Goal: Complete application form

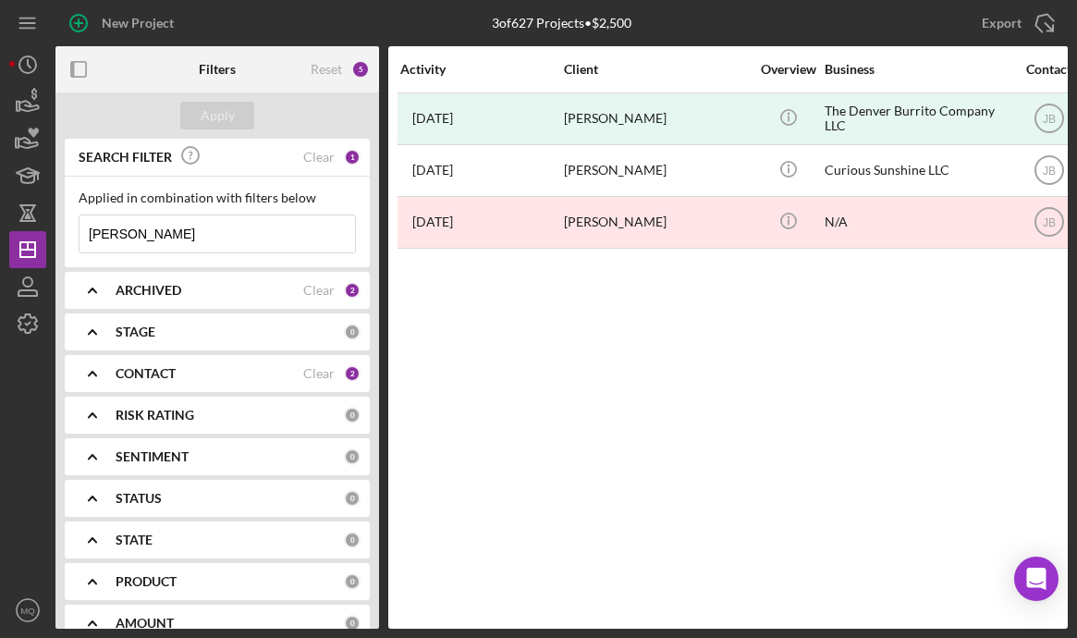
click at [174, 299] on div "ARCHIVED Clear 2" at bounding box center [238, 290] width 245 height 37
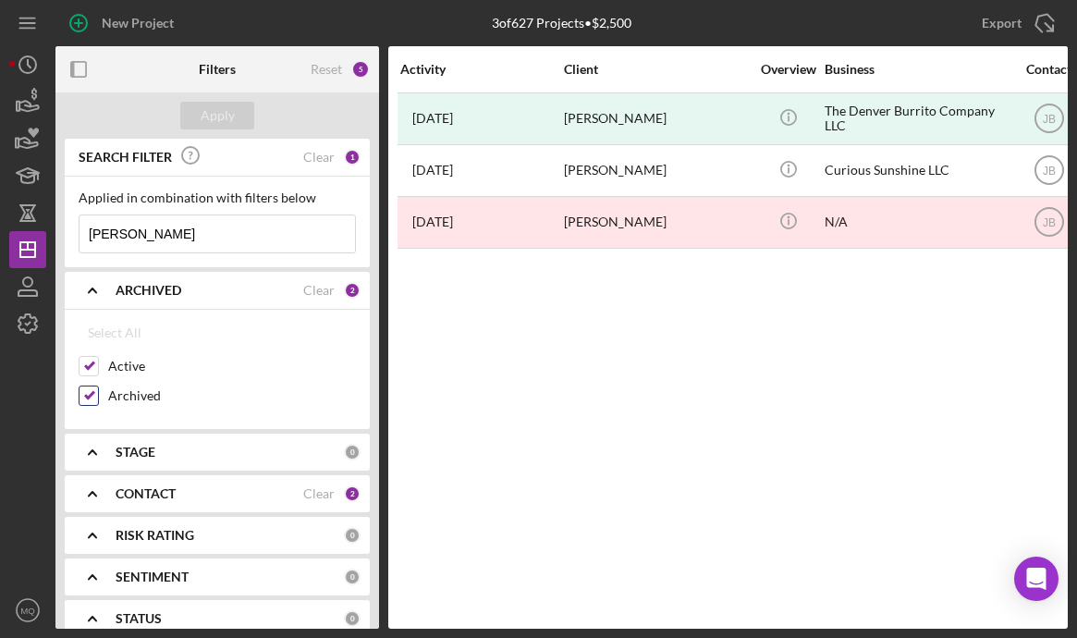
click at [89, 399] on input "Archived" at bounding box center [88, 395] width 18 height 18
checkbox input "false"
click at [223, 235] on input "[PERSON_NAME]" at bounding box center [216, 233] width 275 height 37
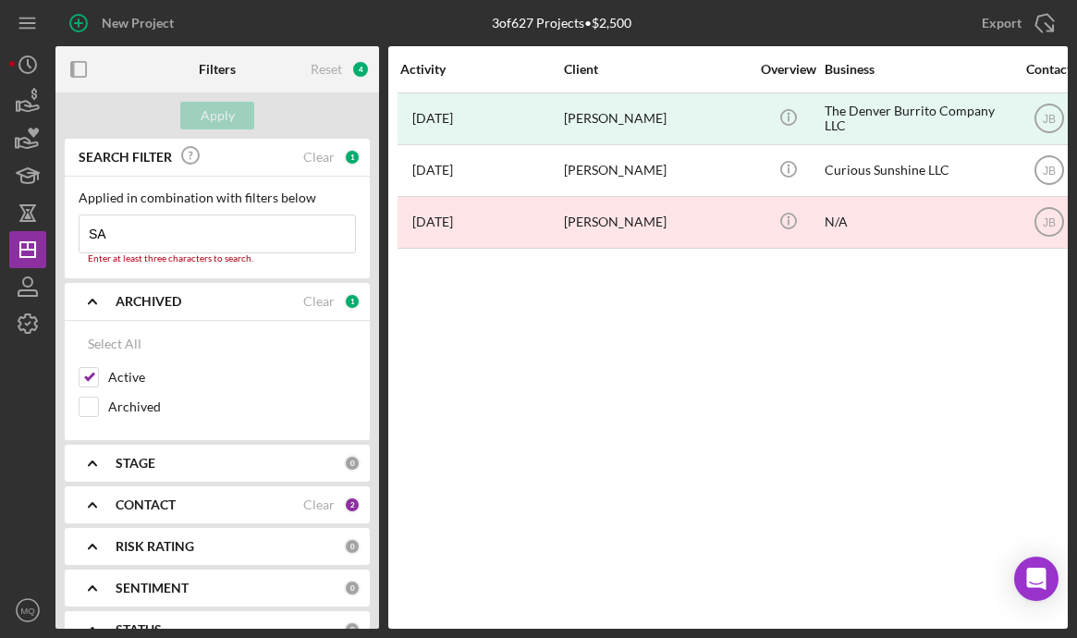
type input "S"
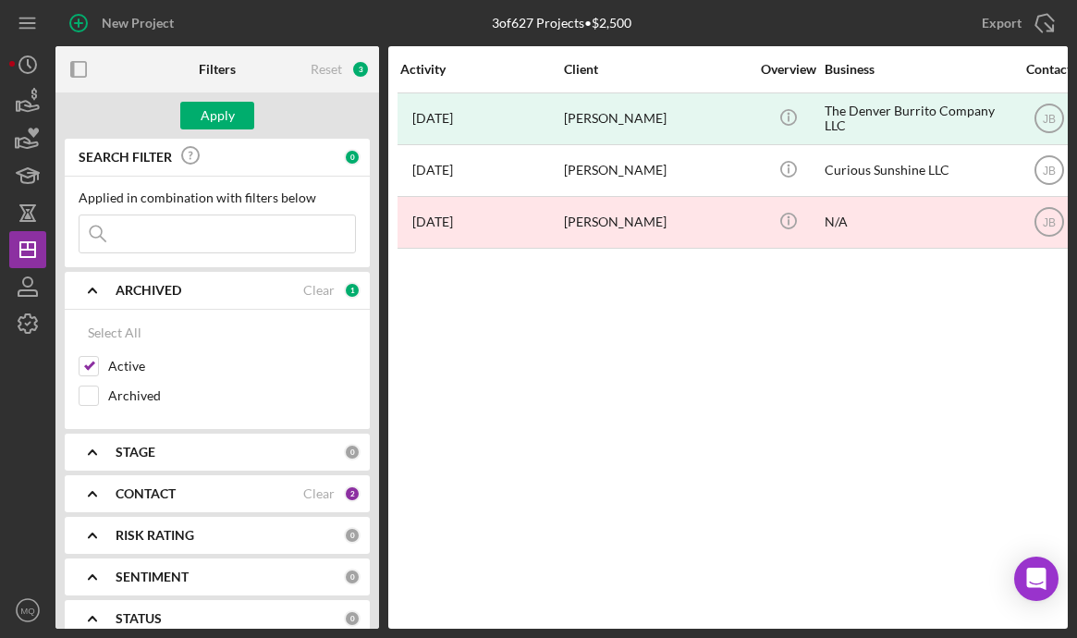
click at [229, 494] on div "CONTACT" at bounding box center [210, 493] width 188 height 15
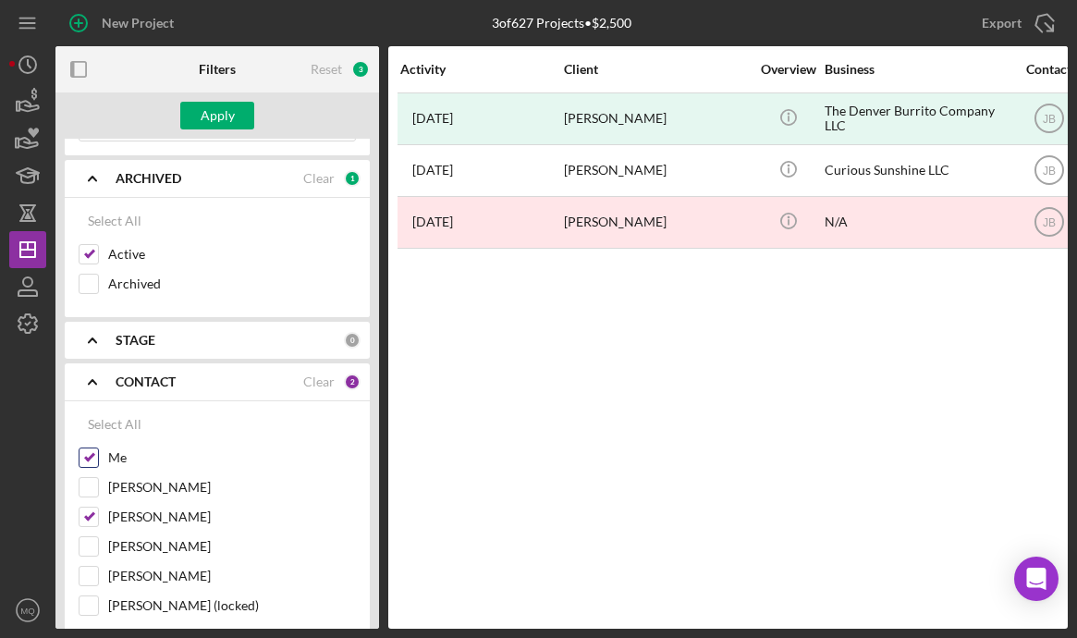
scroll to position [114, 0]
click at [89, 518] on input "[PERSON_NAME]" at bounding box center [88, 515] width 18 height 18
checkbox input "false"
click at [221, 112] on div "Apply" at bounding box center [218, 116] width 34 height 28
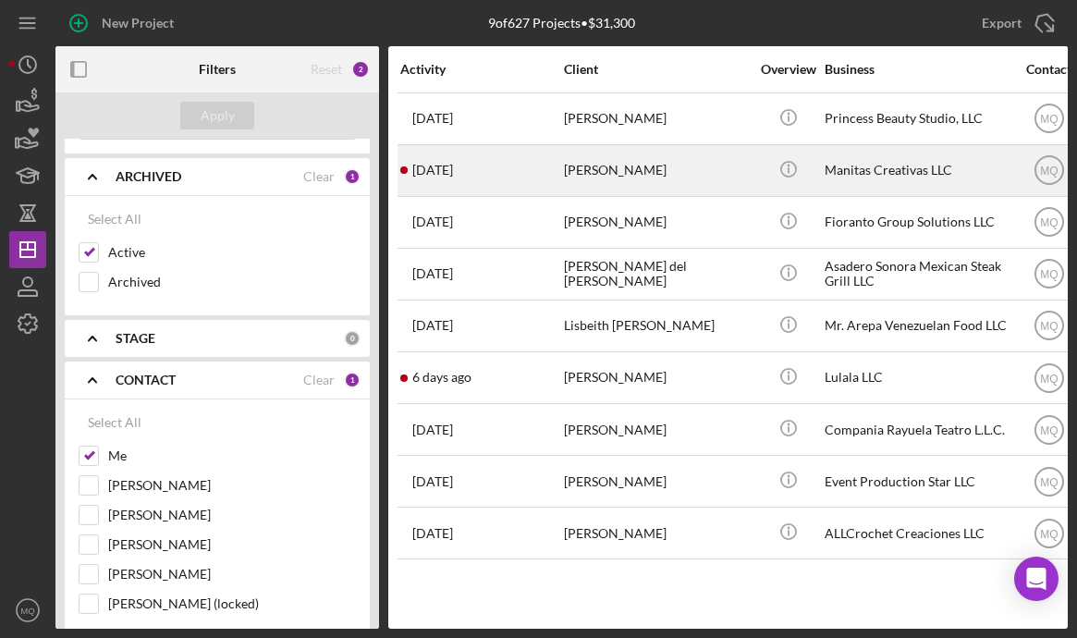
click at [696, 160] on div "[PERSON_NAME]" at bounding box center [656, 170] width 185 height 49
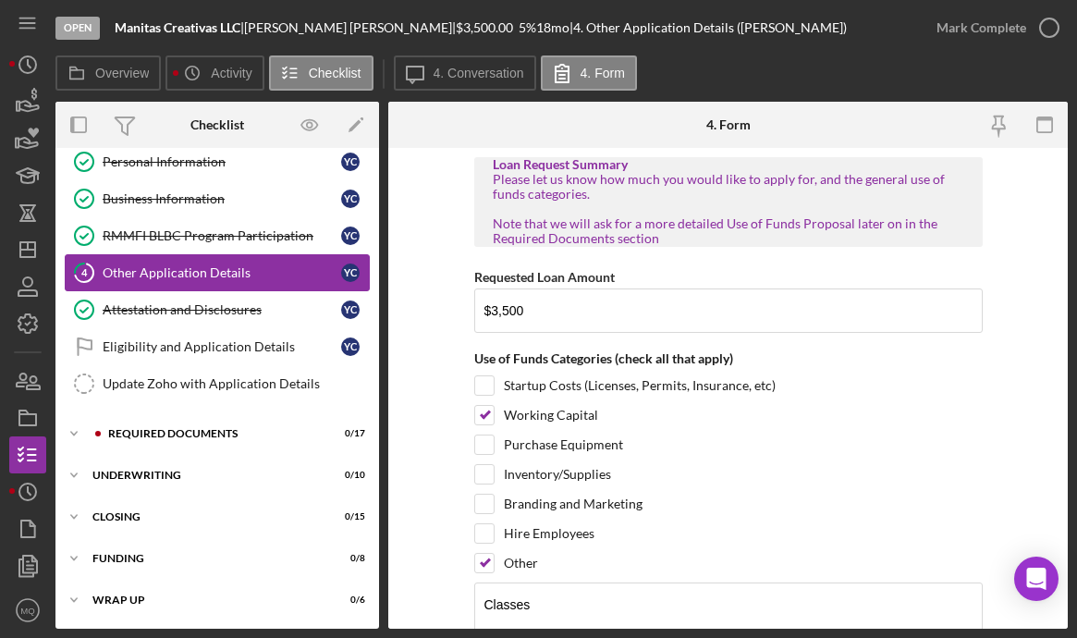
scroll to position [51, 0]
click at [237, 269] on div "Other Application Details" at bounding box center [222, 273] width 238 height 15
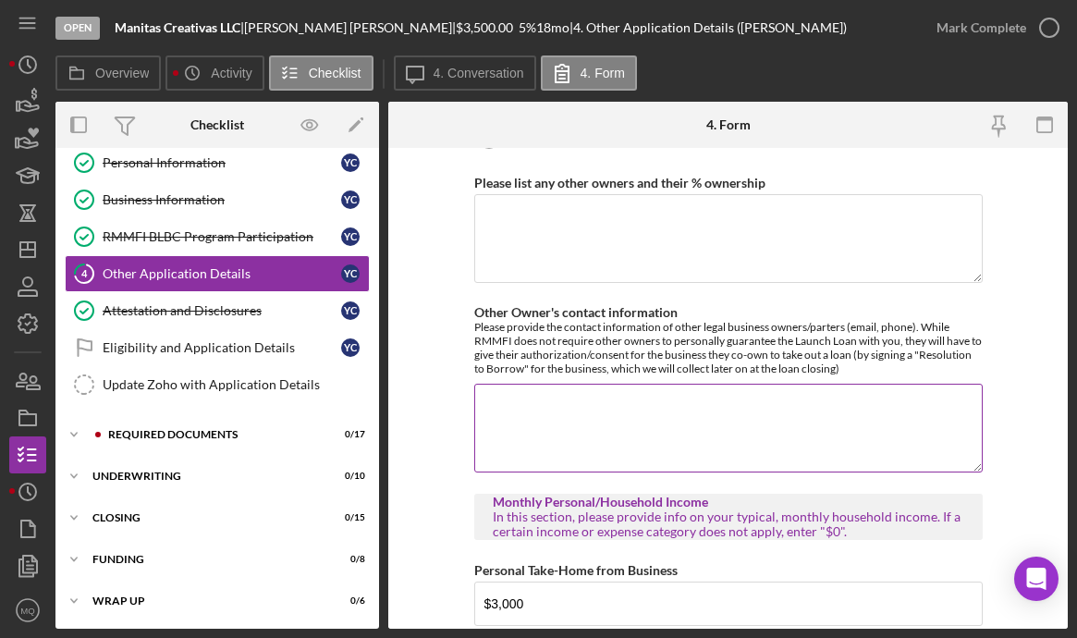
scroll to position [1076, 0]
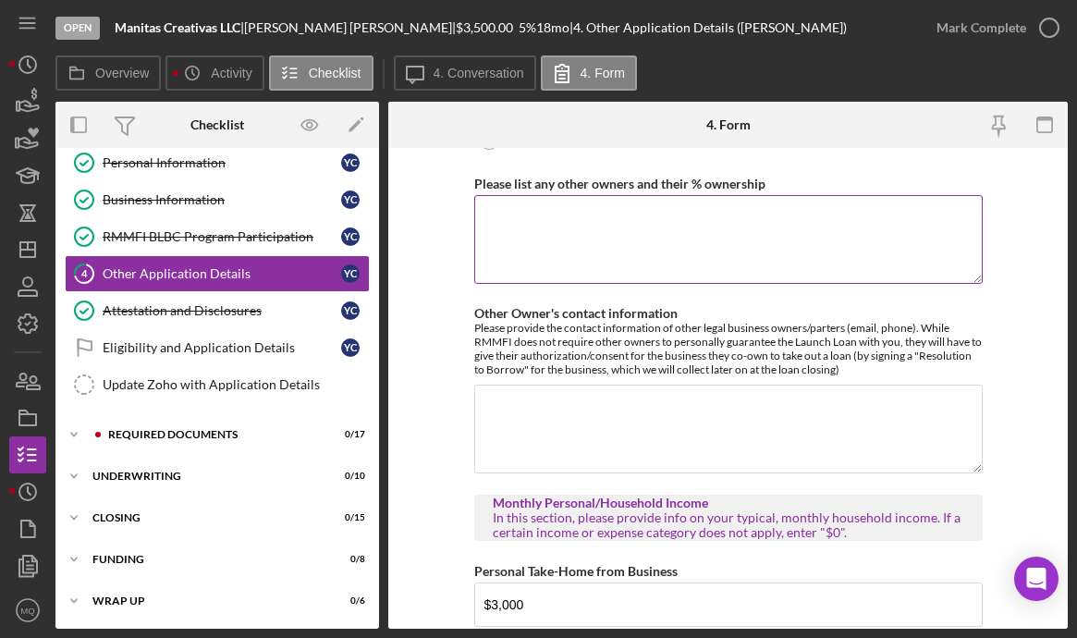
click at [703, 247] on textarea "Please list any other owners and their % ownership" at bounding box center [728, 239] width 508 height 89
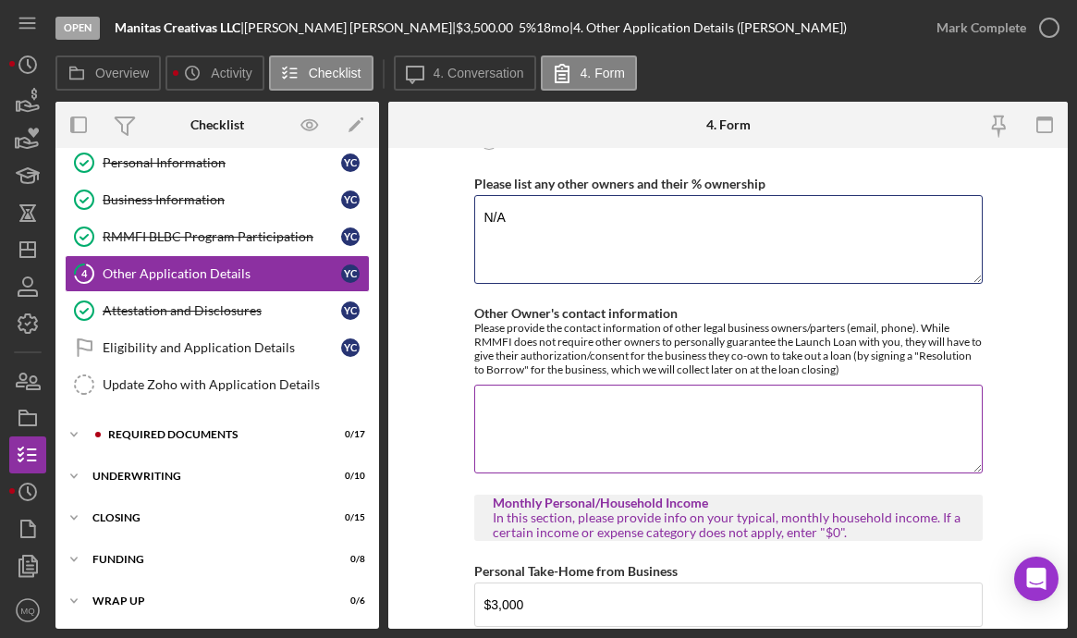
type textarea "N/A"
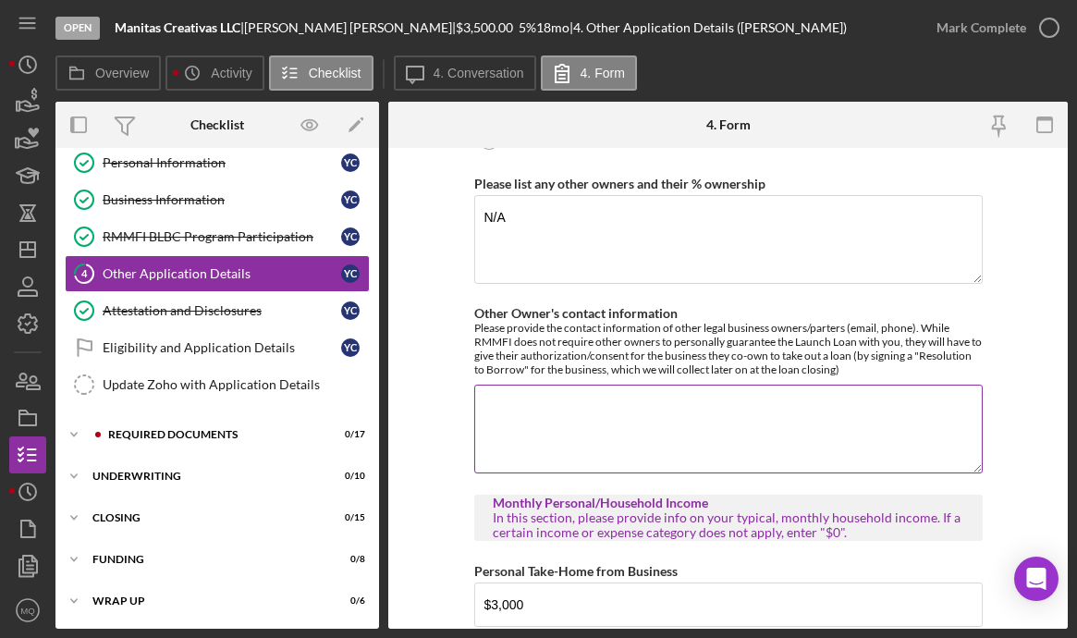
click at [689, 391] on textarea "Other Owner's contact information" at bounding box center [728, 428] width 508 height 89
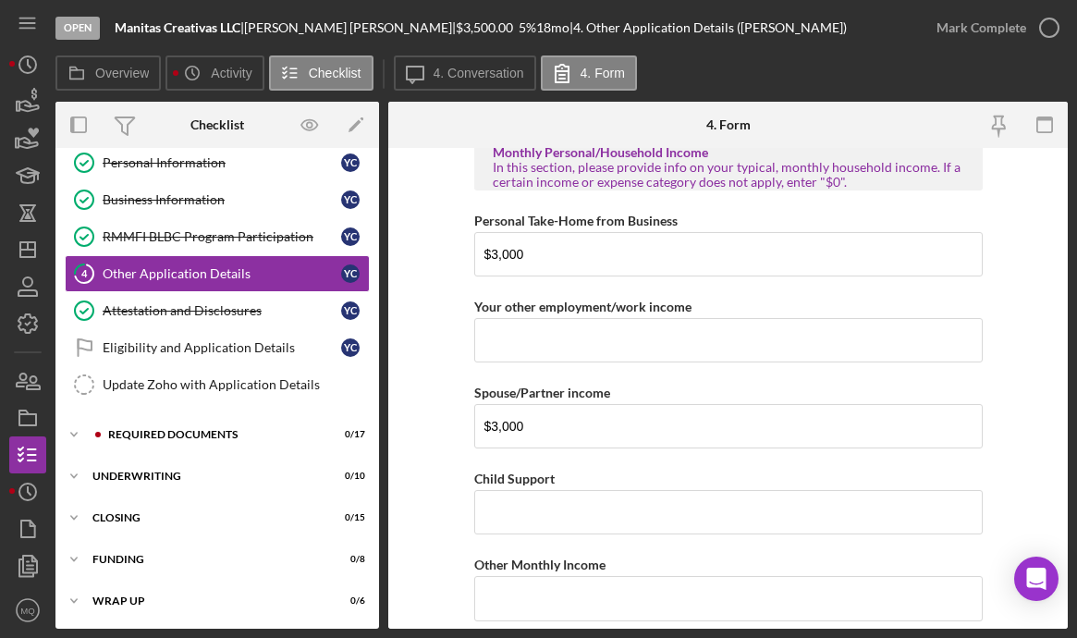
scroll to position [1430, 0]
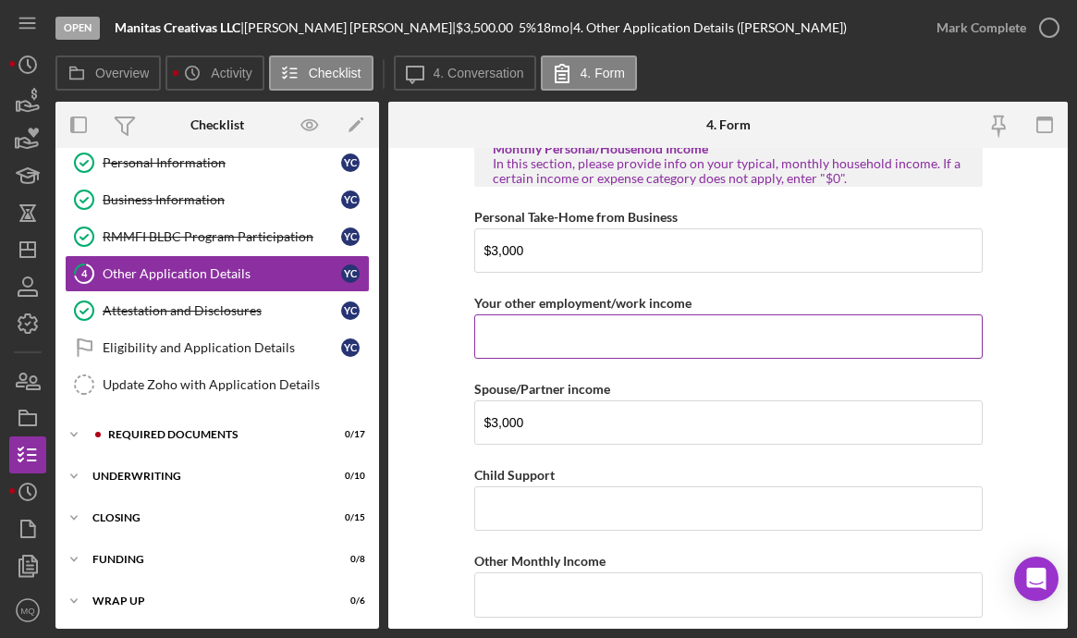
type textarea "N/A"
click at [649, 348] on input "Your other employment/work income" at bounding box center [728, 336] width 508 height 44
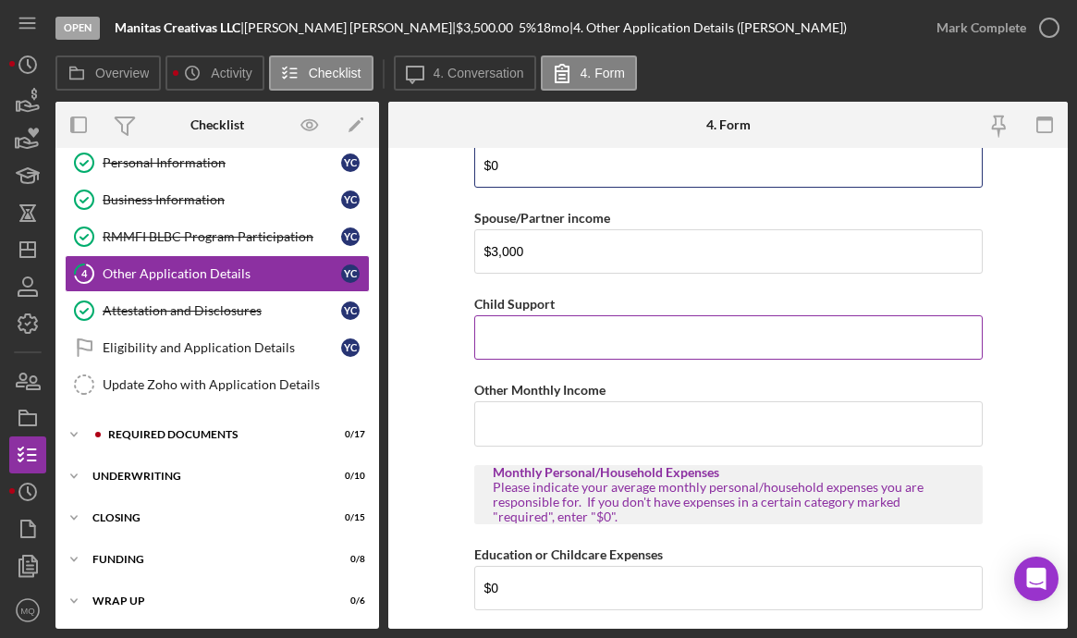
scroll to position [1603, 0]
type input "$0"
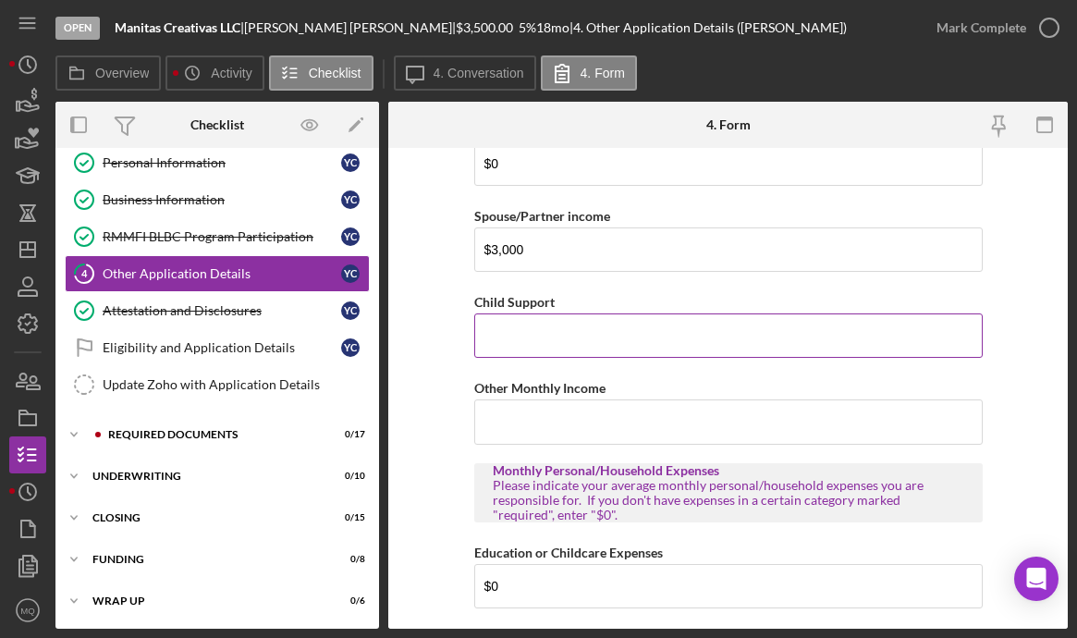
click at [721, 339] on input "Child Support" at bounding box center [728, 335] width 508 height 44
type input "$0"
click at [708, 431] on input "Other Monthly Income" at bounding box center [728, 421] width 508 height 44
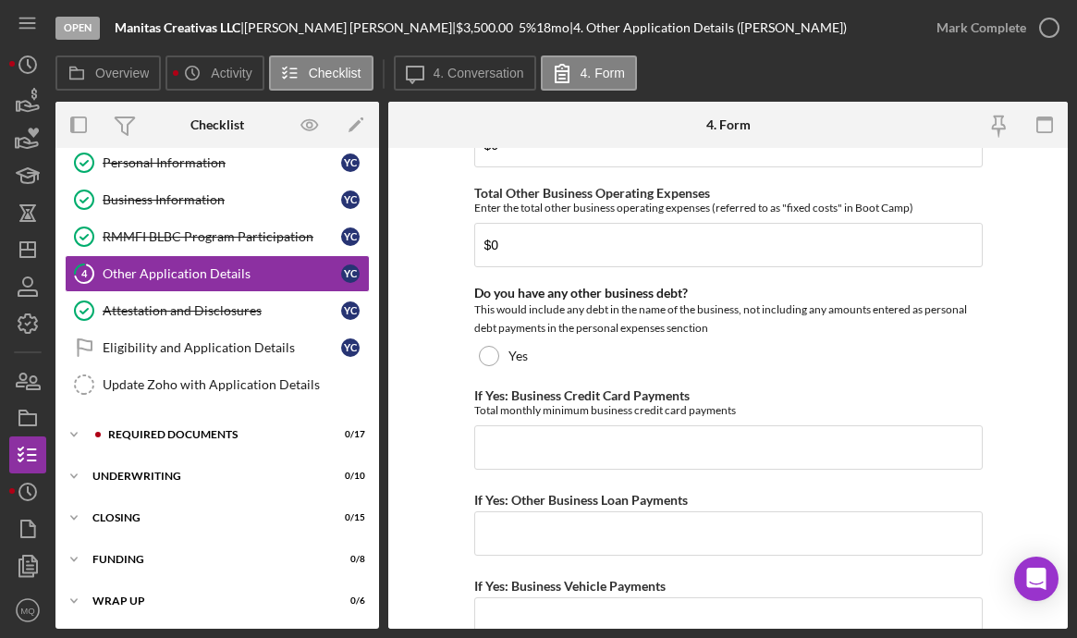
scroll to position [3318, 0]
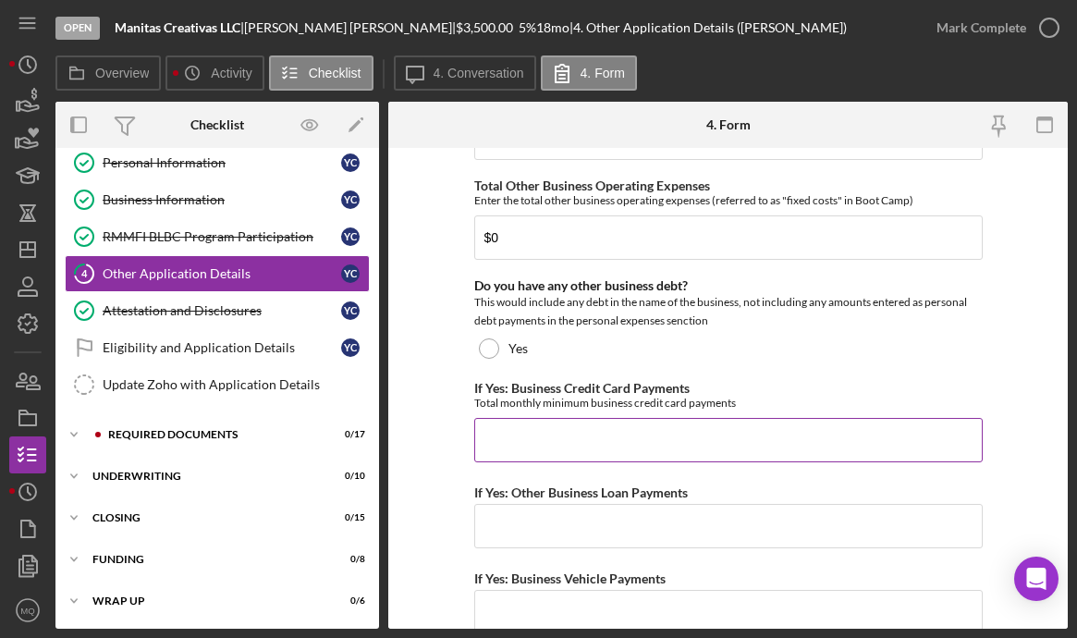
type input "$0"
click at [721, 438] on input "If Yes: Business Credit Card Payments" at bounding box center [728, 440] width 508 height 44
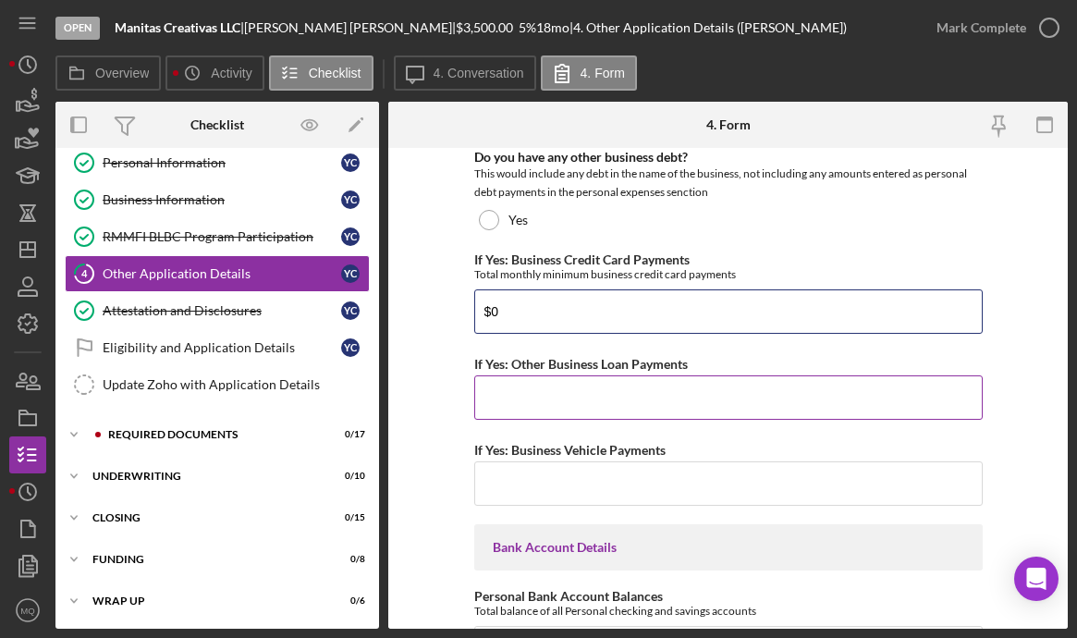
scroll to position [3480, 0]
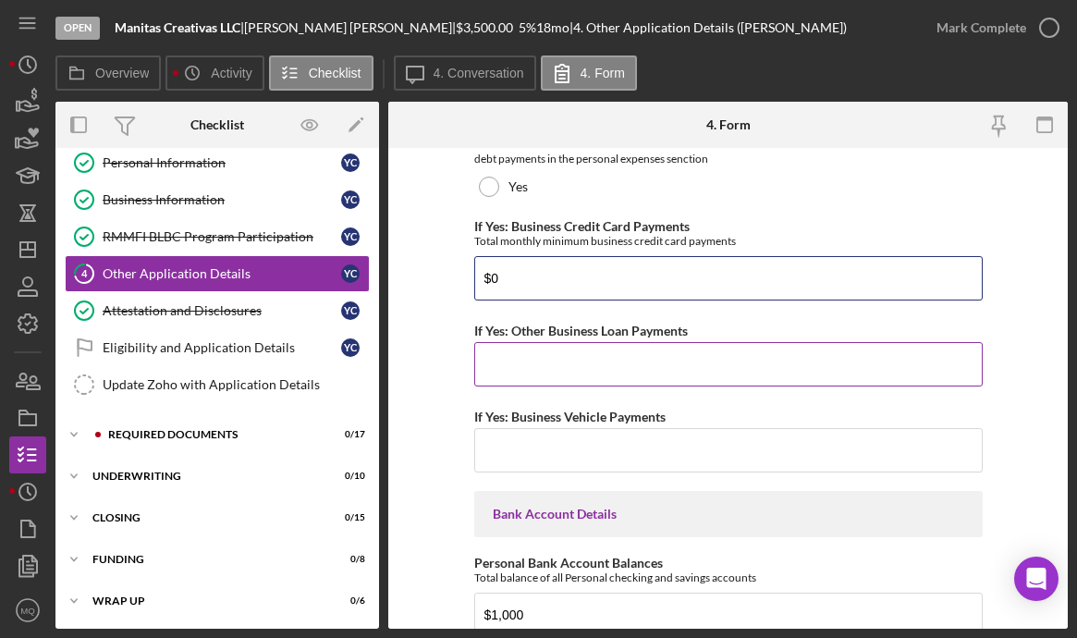
type input "$0"
click at [727, 352] on input "If Yes: Other Business Loan Payments" at bounding box center [728, 364] width 508 height 44
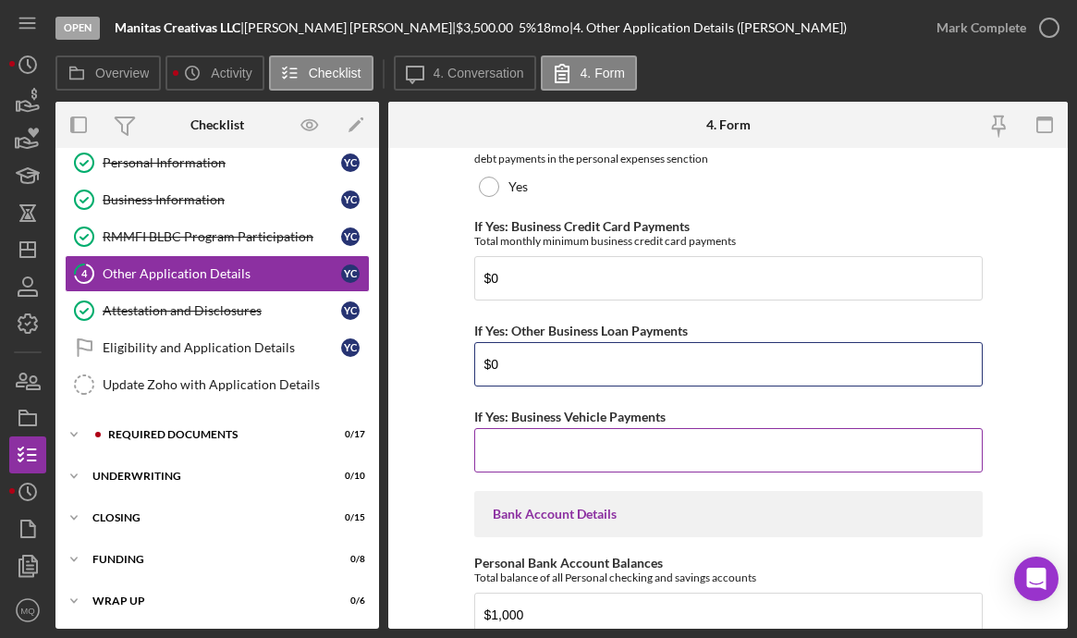
type input "$0"
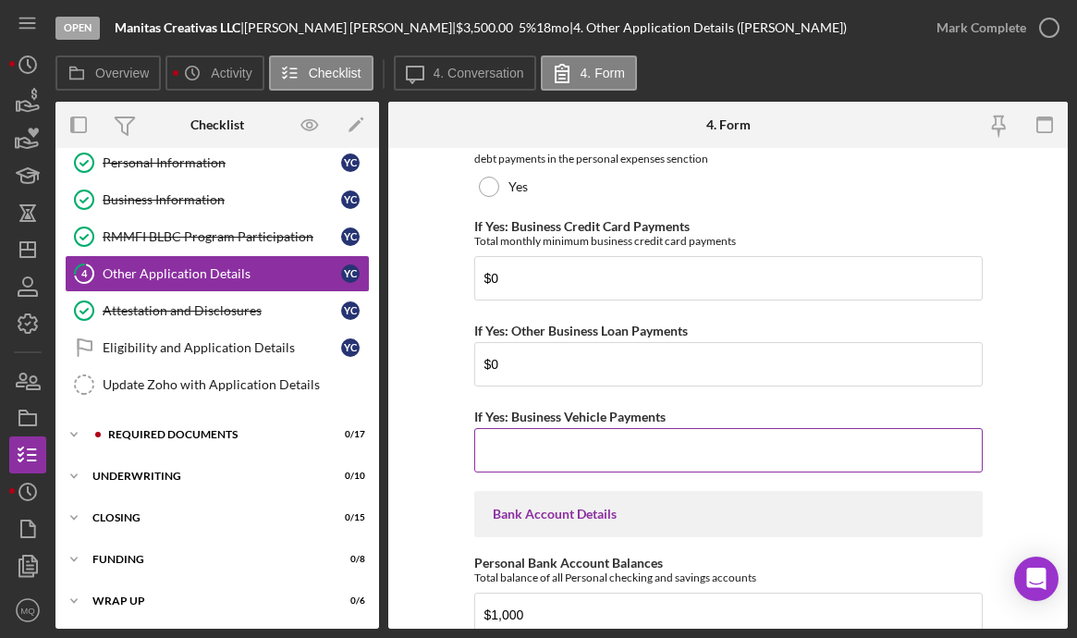
click at [658, 456] on input "If Yes: Business Vehicle Payments" at bounding box center [728, 450] width 508 height 44
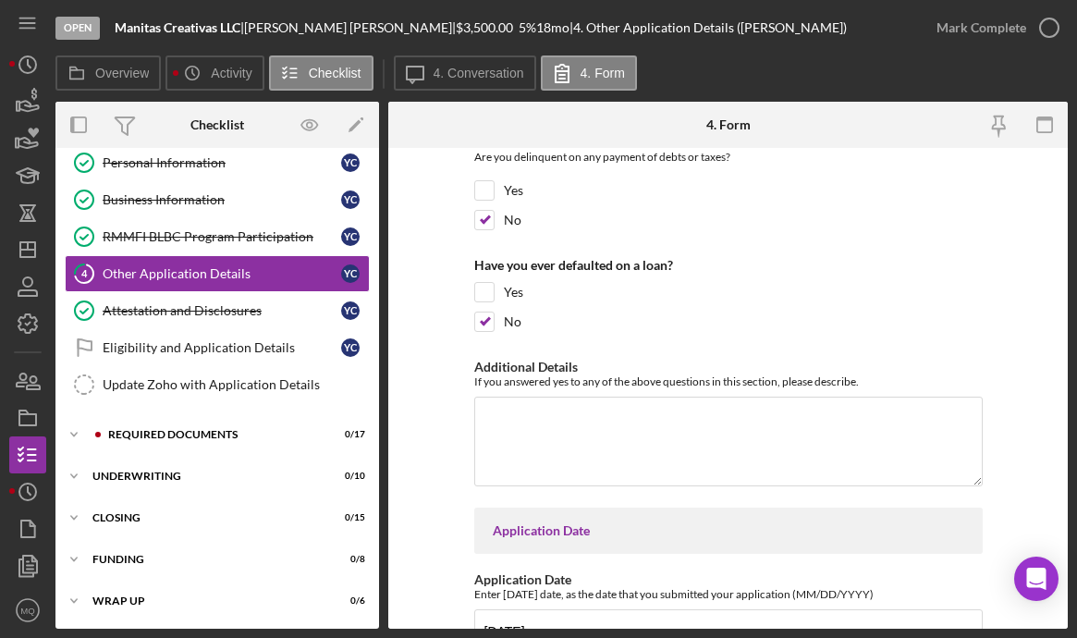
scroll to position [4460, 0]
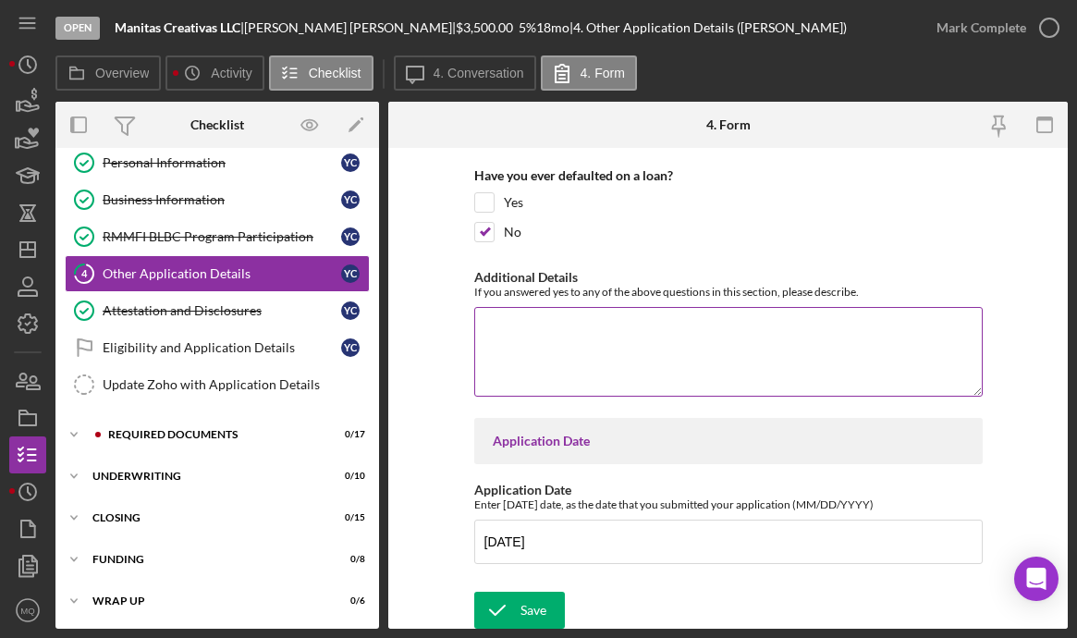
type input "$0"
click at [696, 364] on textarea "Additional Details" at bounding box center [728, 351] width 508 height 89
type textarea "N/A"
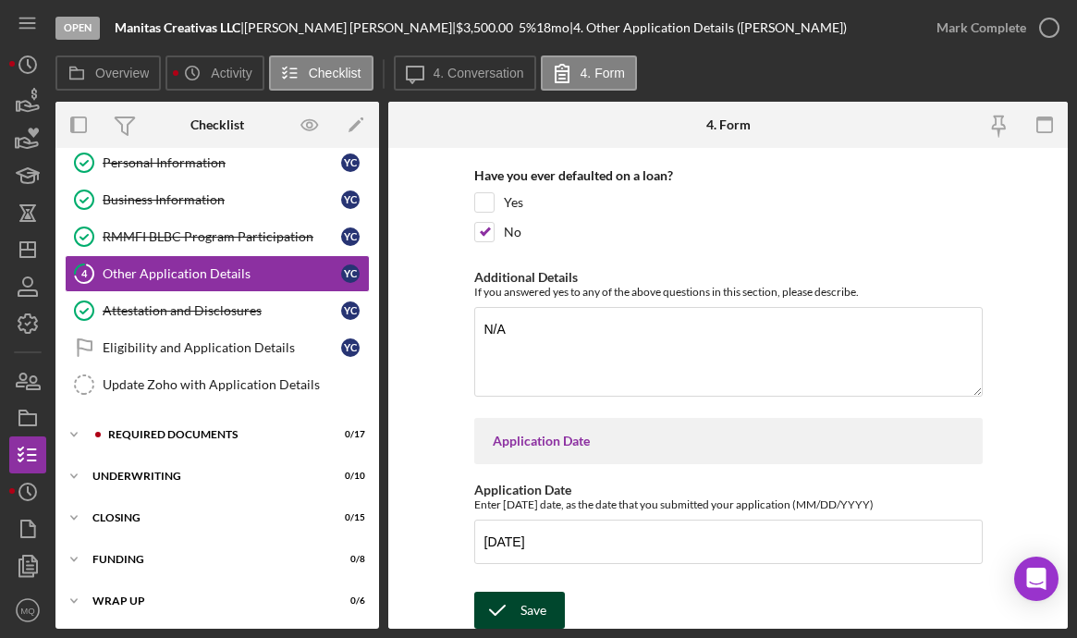
click at [549, 604] on button "Save" at bounding box center [519, 610] width 91 height 37
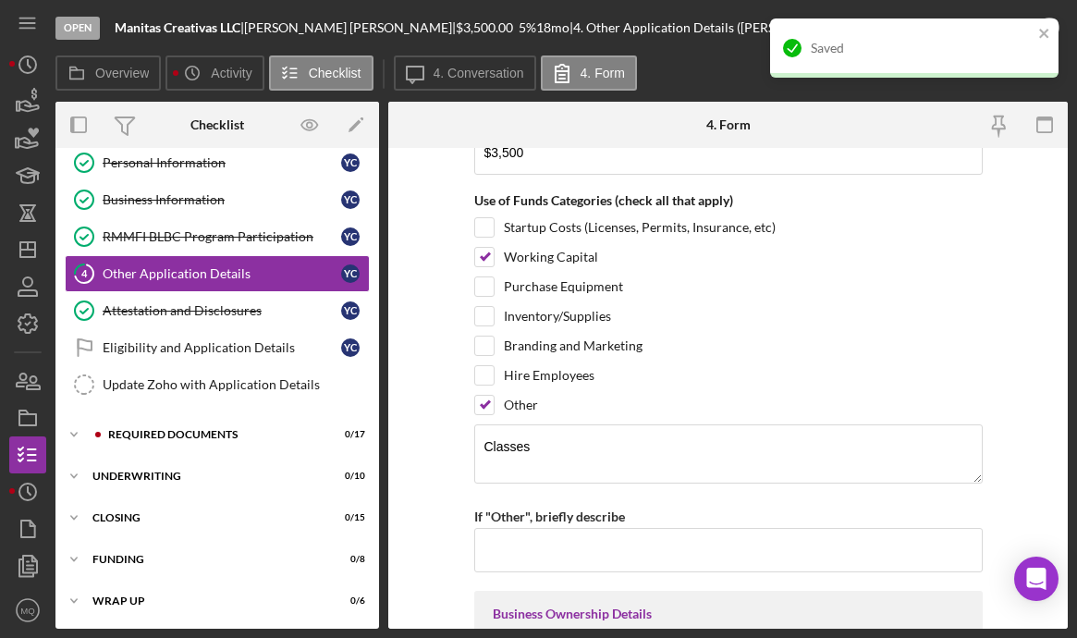
scroll to position [0, 0]
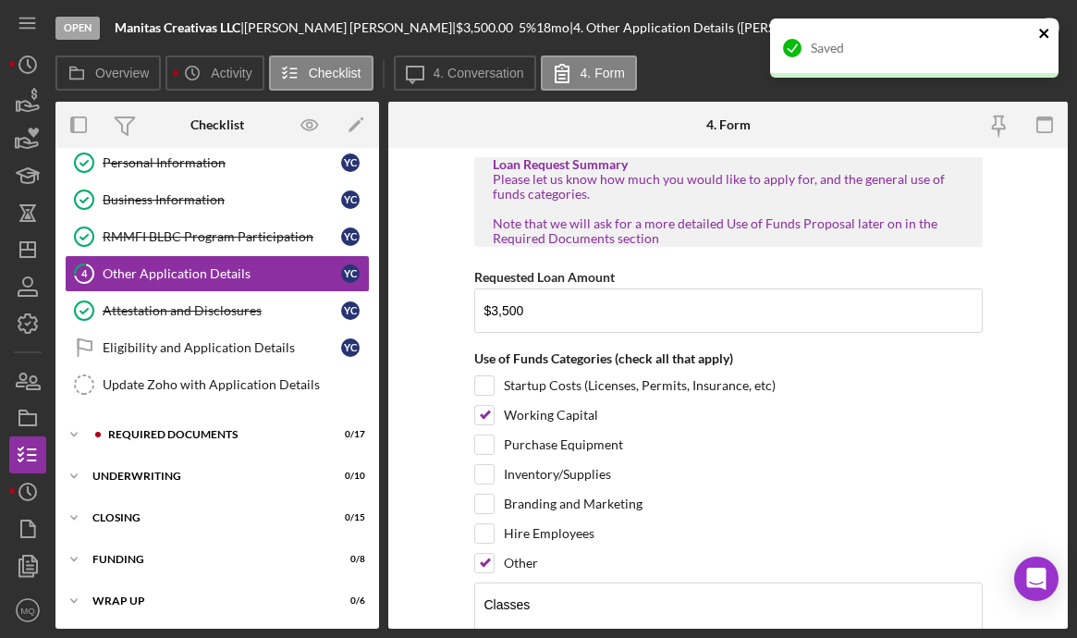
click at [780, 26] on icon "close" at bounding box center [1044, 33] width 13 height 15
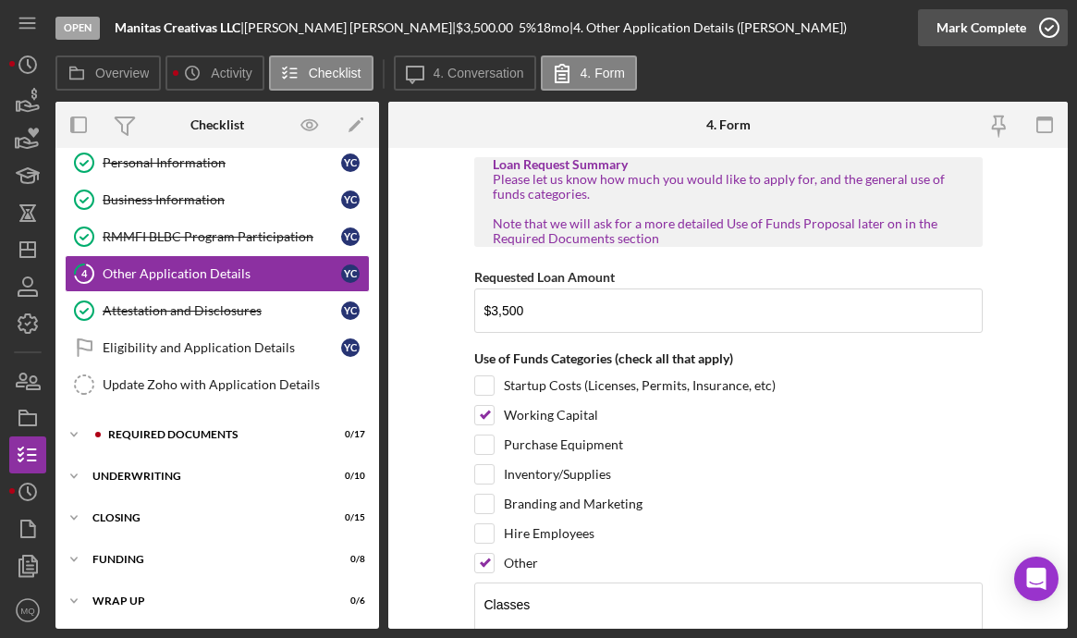
click at [780, 26] on icon "button" at bounding box center [1049, 28] width 46 height 46
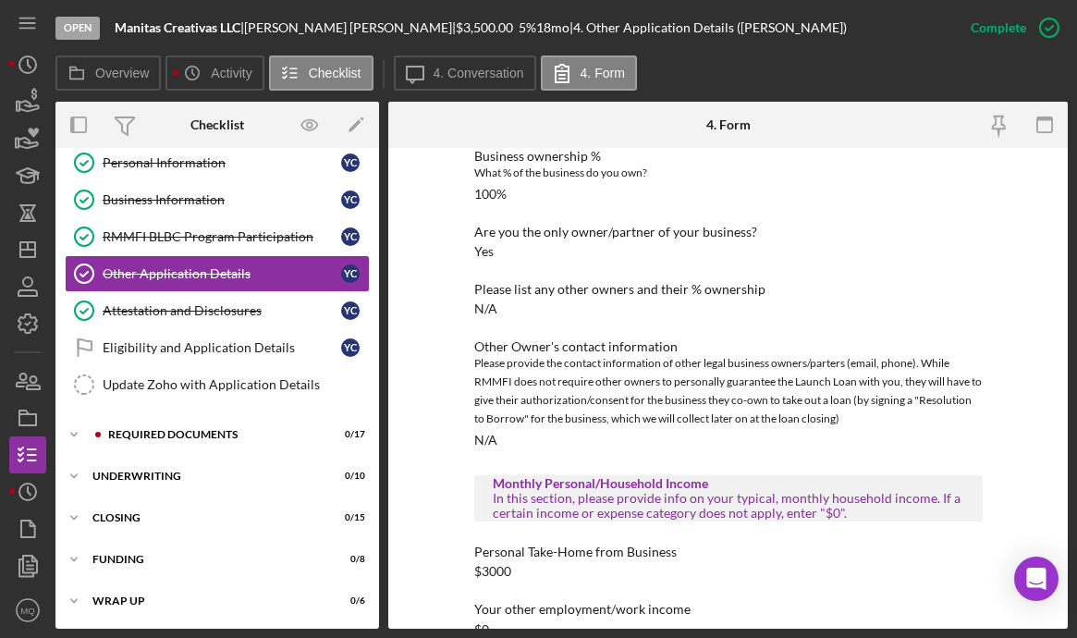
scroll to position [590, 0]
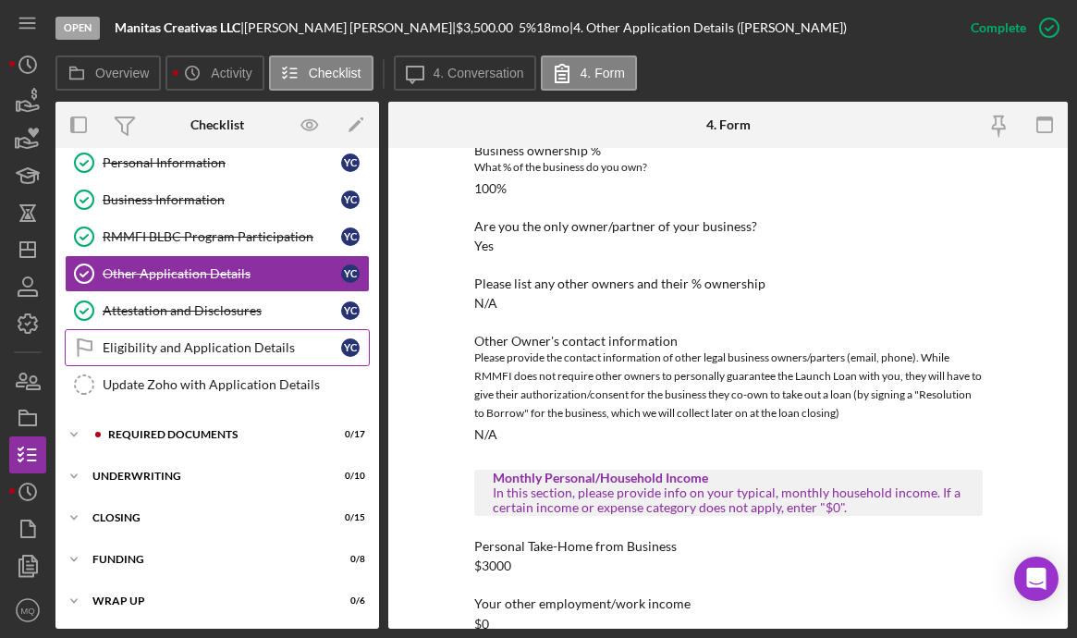
click at [211, 360] on link "Eligibility and Application Details Eligibility and Application Details Y C" at bounding box center [217, 347] width 305 height 37
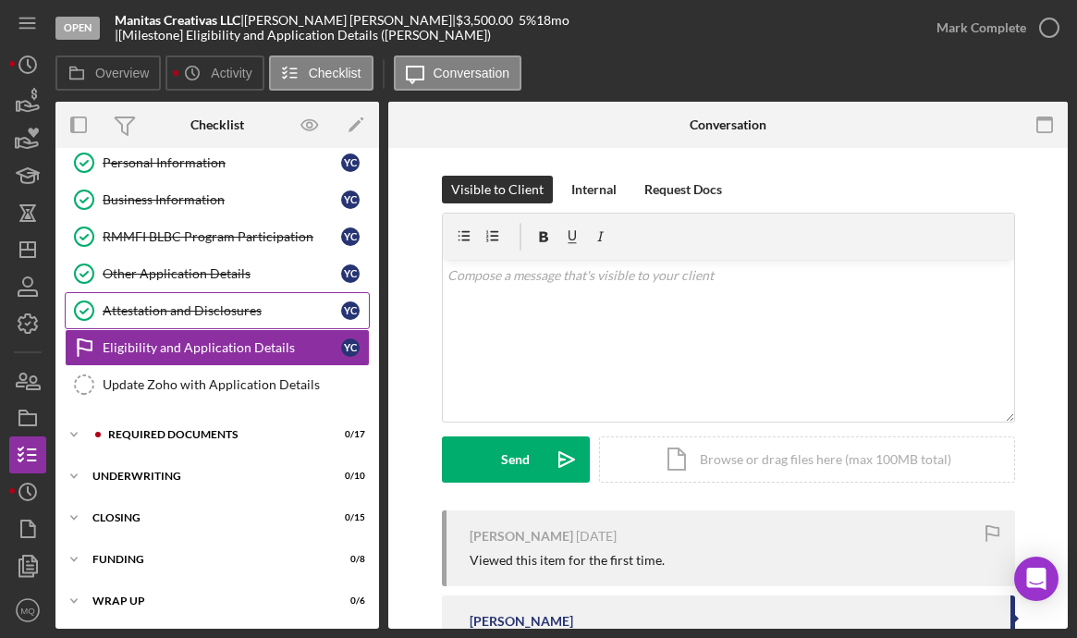
click at [238, 310] on div "Attestation and Disclosures" at bounding box center [222, 310] width 238 height 15
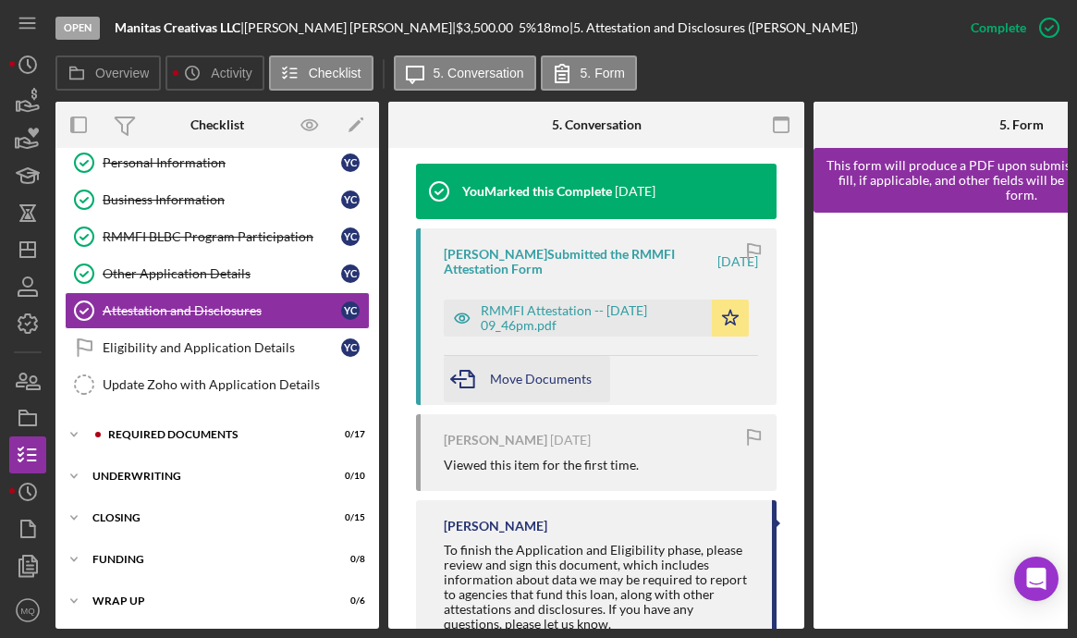
scroll to position [628, 0]
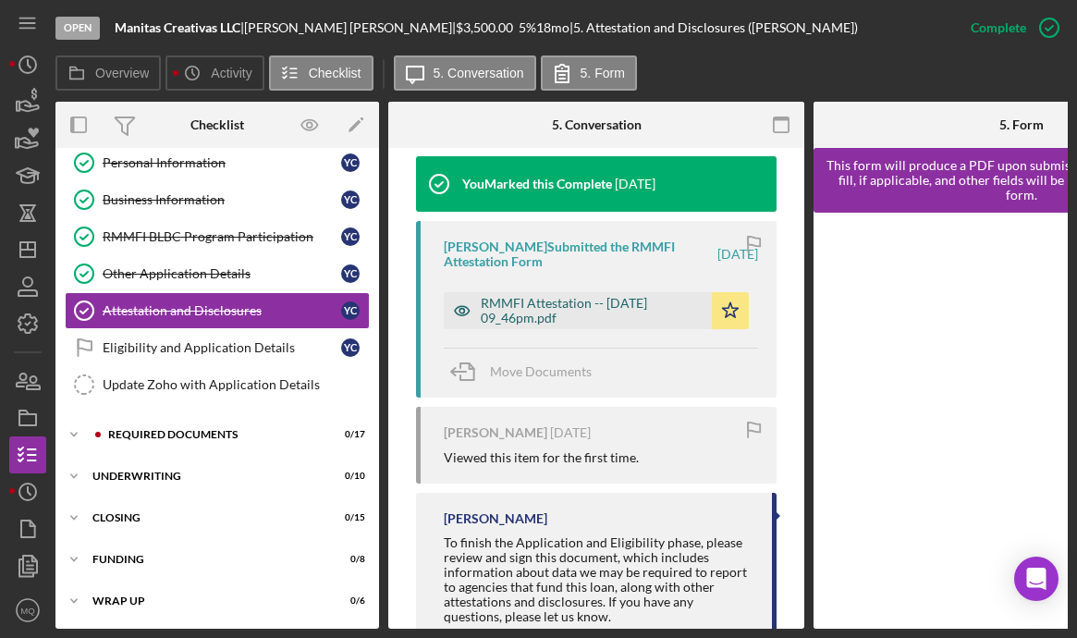
click at [573, 325] on div "RMMFI Attestation -- [DATE] 09_46pm.pdf" at bounding box center [592, 311] width 222 height 30
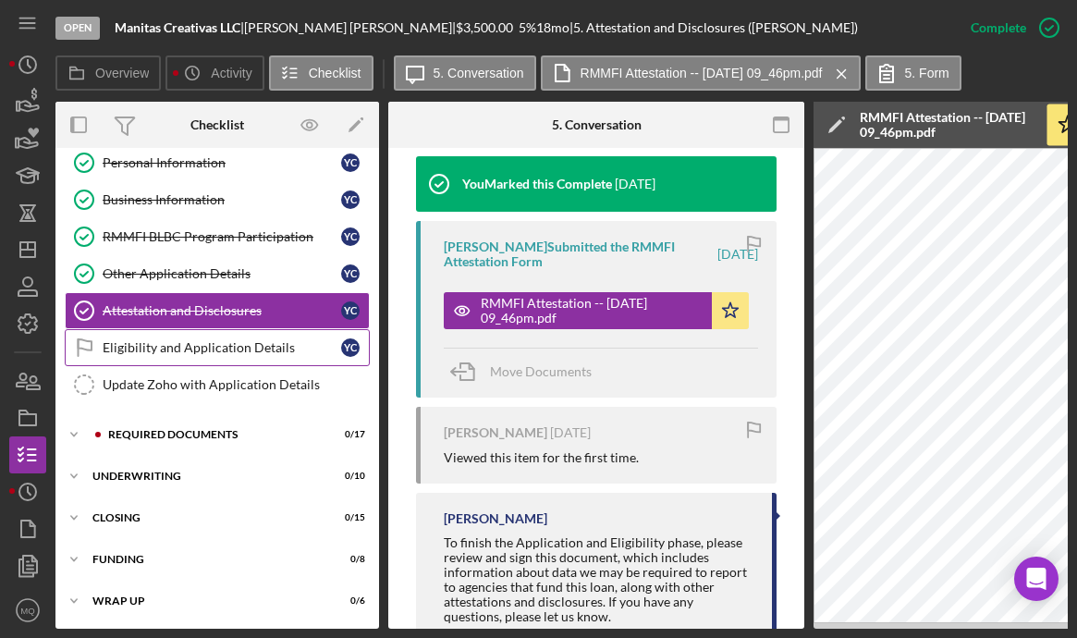
click at [172, 356] on link "Eligibility and Application Details Eligibility and Application Details Y C" at bounding box center [217, 347] width 305 height 37
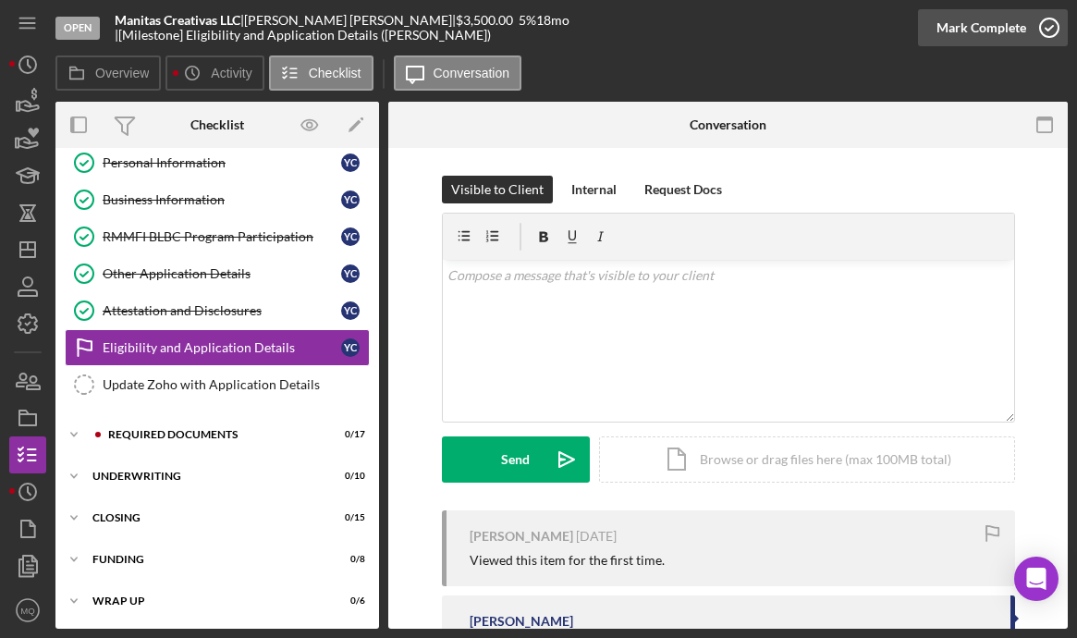
click at [780, 21] on icon "button" at bounding box center [1049, 28] width 46 height 46
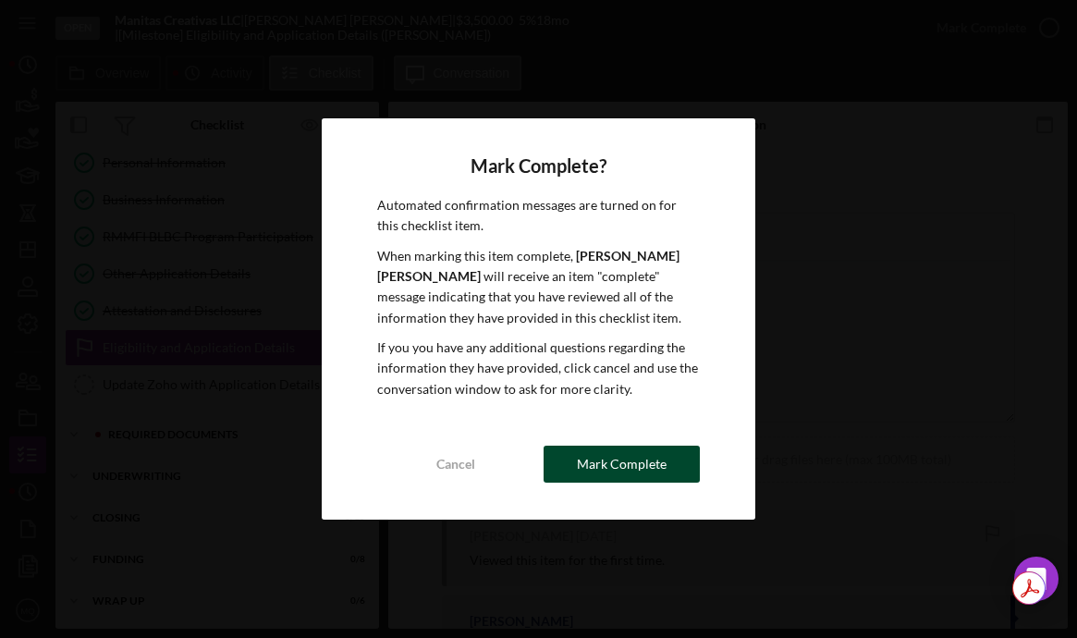
click at [606, 457] on div "Mark Complete" at bounding box center [622, 463] width 90 height 37
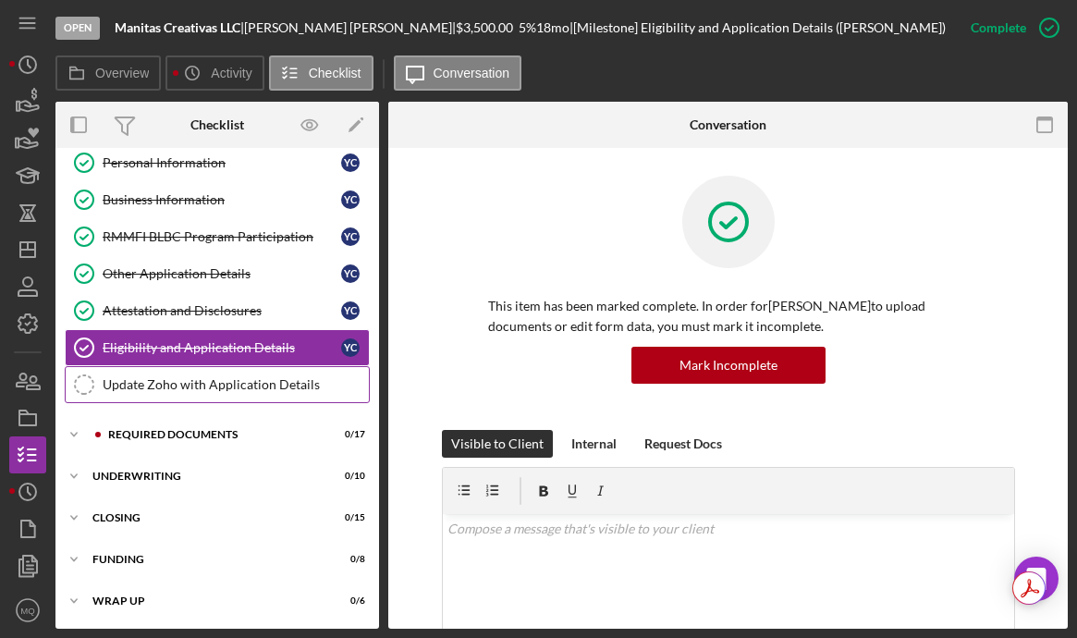
click at [246, 388] on div "Update Zoho with Application Details" at bounding box center [236, 384] width 266 height 15
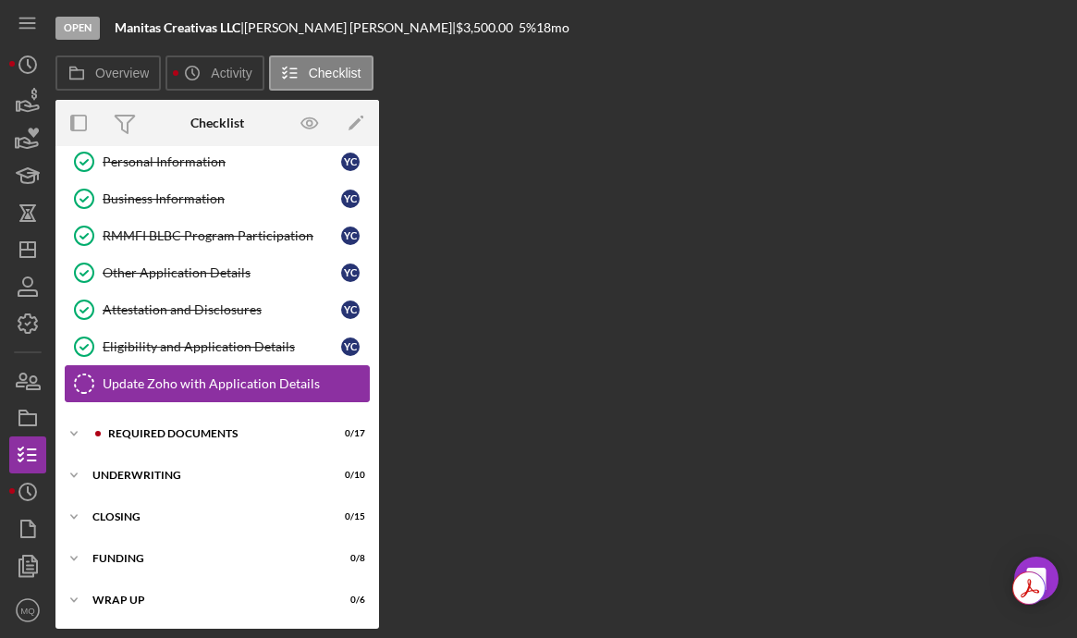
scroll to position [51, 0]
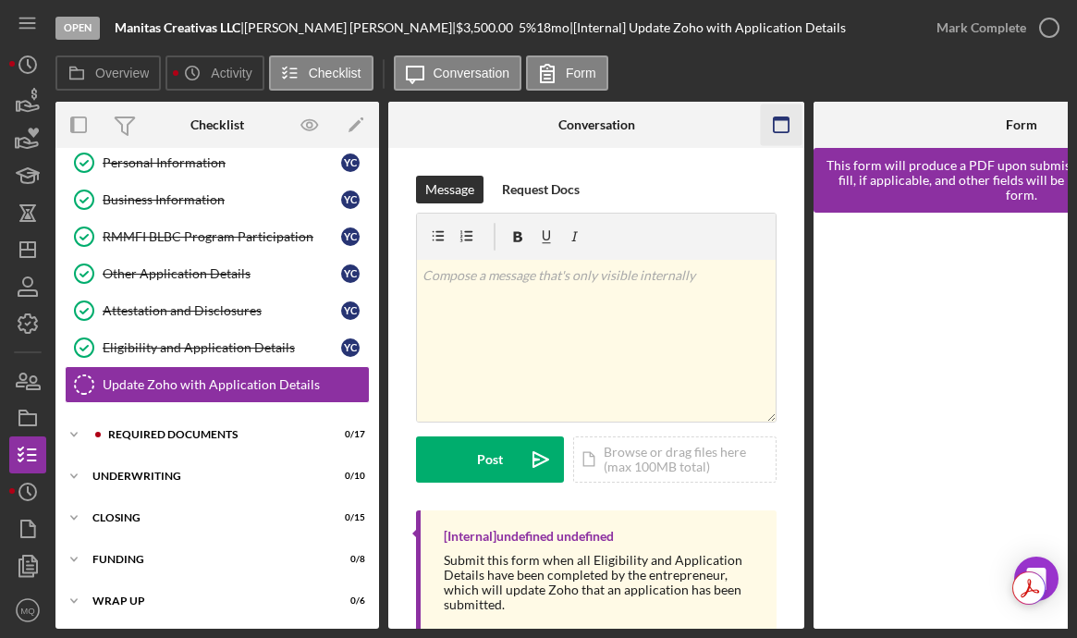
click at [778, 117] on rect "button" at bounding box center [781, 119] width 15 height 4
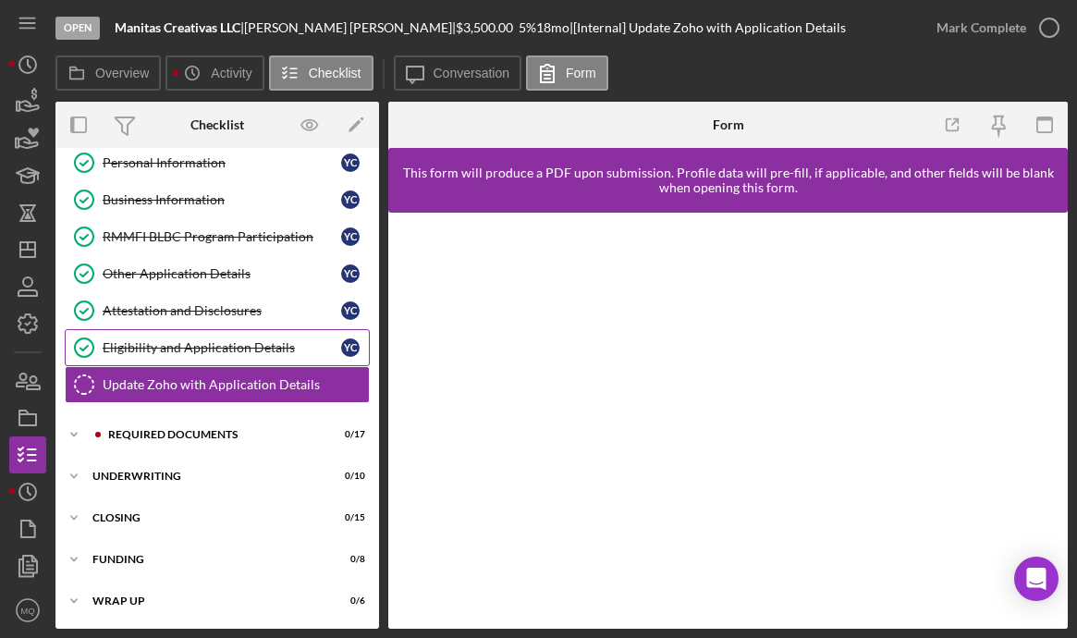
click at [246, 336] on link "Eligibility and Application Details Eligibility and Application Details Y C" at bounding box center [217, 347] width 305 height 37
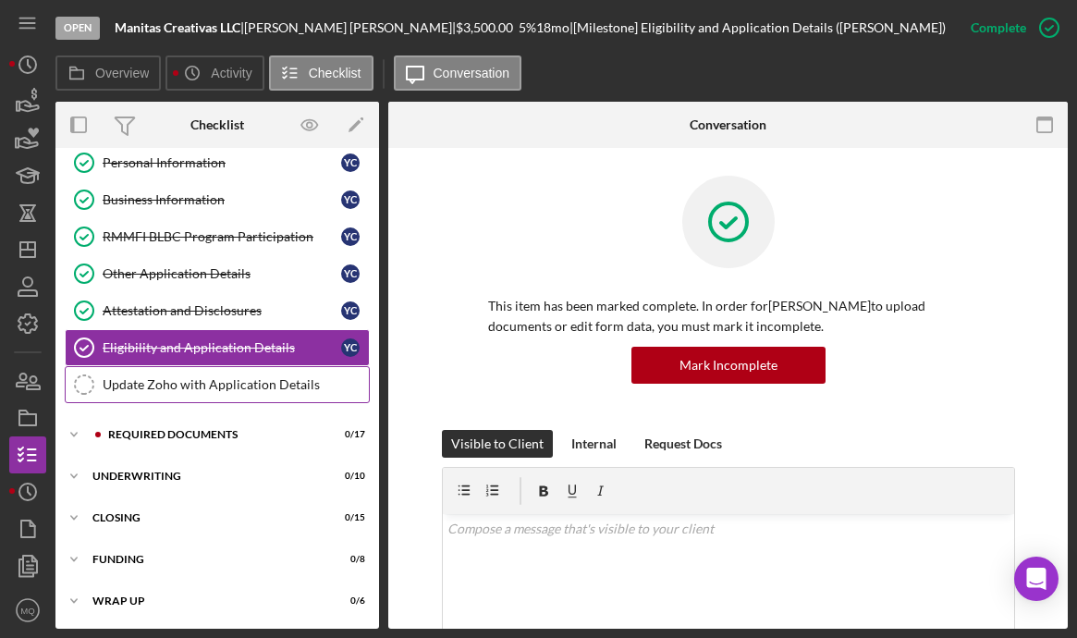
click at [258, 380] on div "Update Zoho with Application Details" at bounding box center [236, 384] width 266 height 15
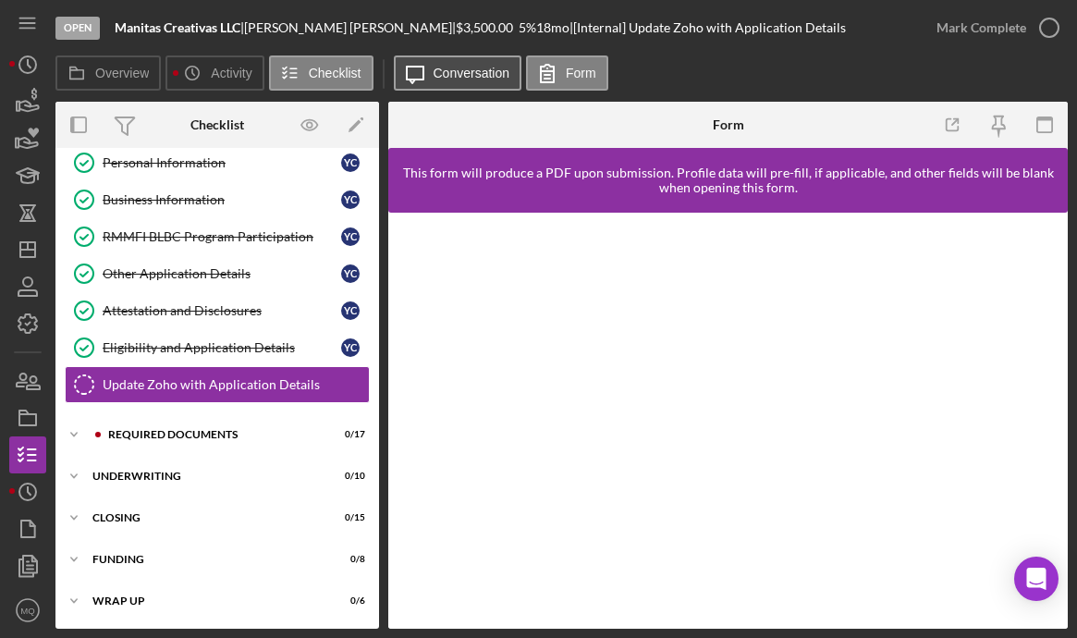
click at [426, 83] on icon "Icon/Message" at bounding box center [415, 73] width 46 height 46
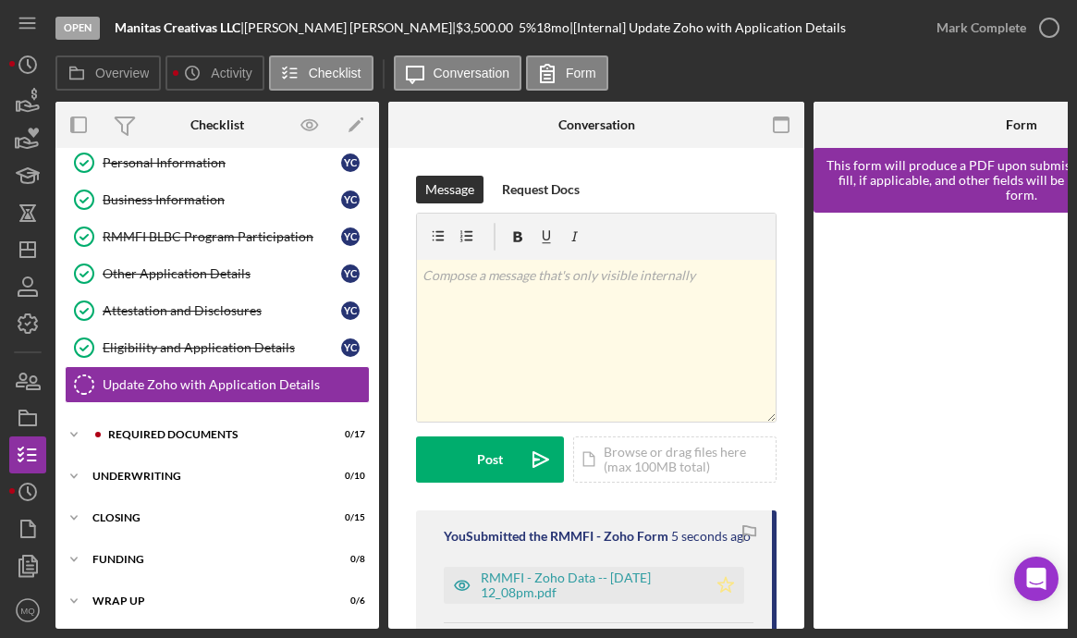
click at [714, 588] on icon "Icon/Star" at bounding box center [725, 585] width 37 height 37
click at [780, 22] on icon "button" at bounding box center [1049, 28] width 46 height 46
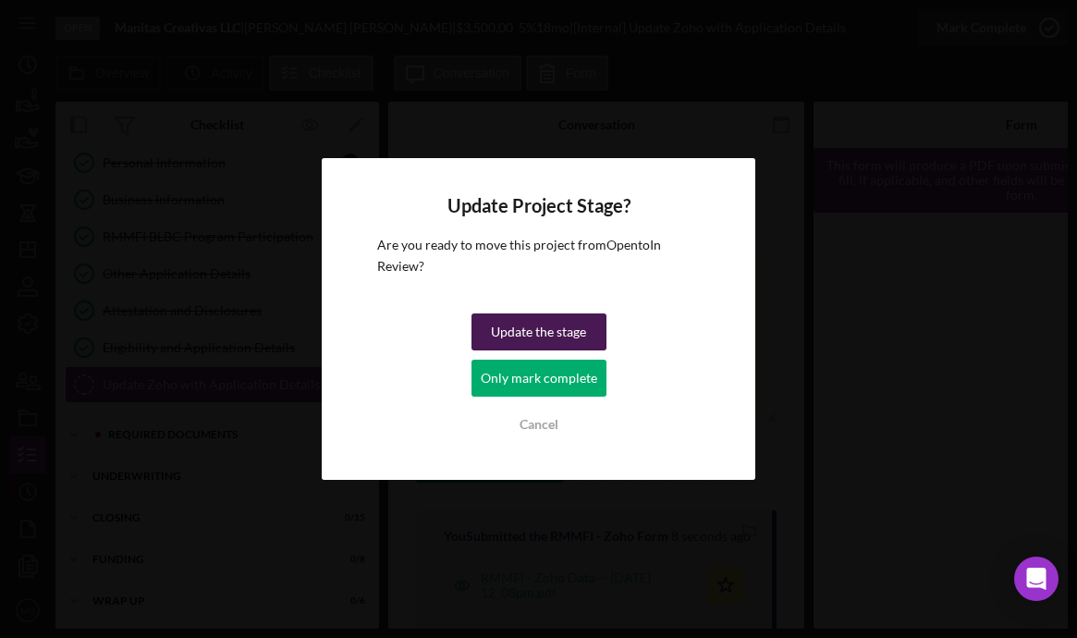
click at [505, 331] on div "Update the stage" at bounding box center [538, 331] width 95 height 37
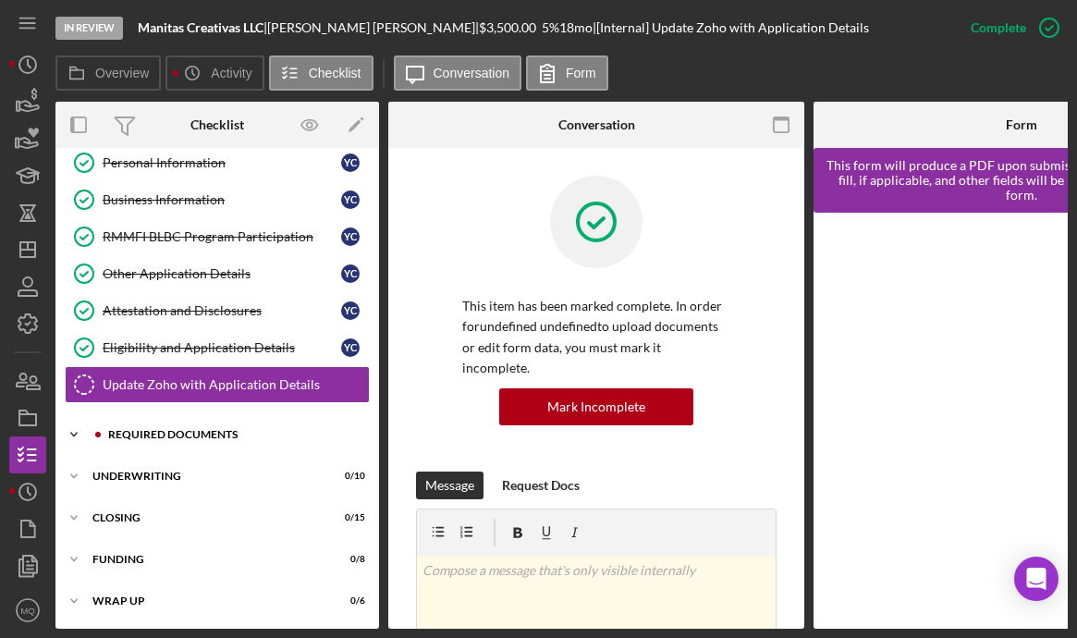
click at [165, 432] on div "Required Documents" at bounding box center [232, 434] width 248 height 11
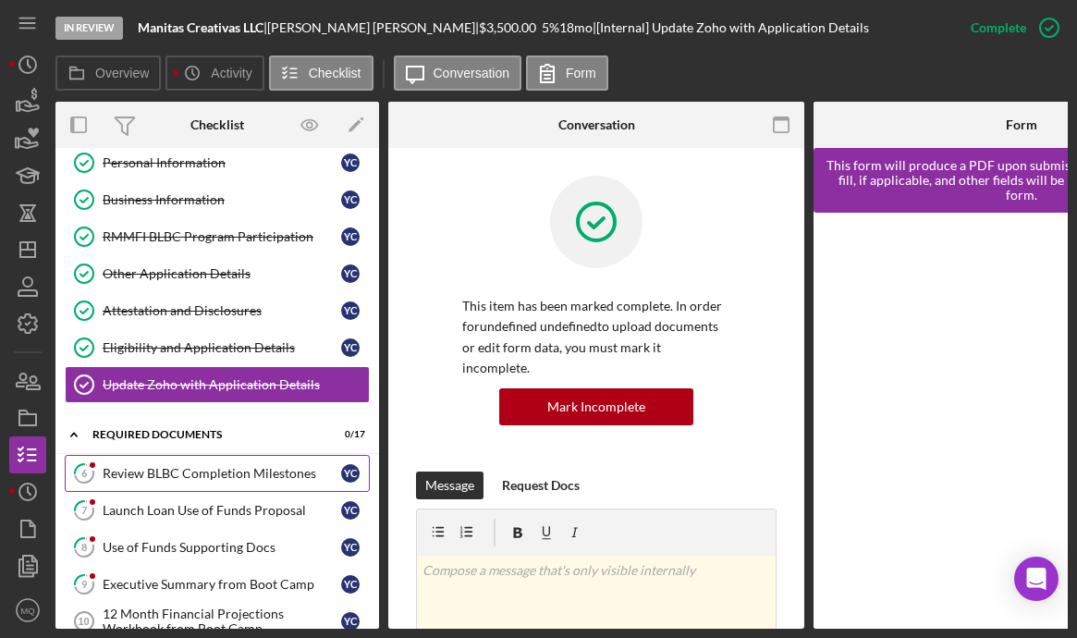
click at [247, 475] on div "Review BLBC Completion Milestones" at bounding box center [222, 473] width 238 height 15
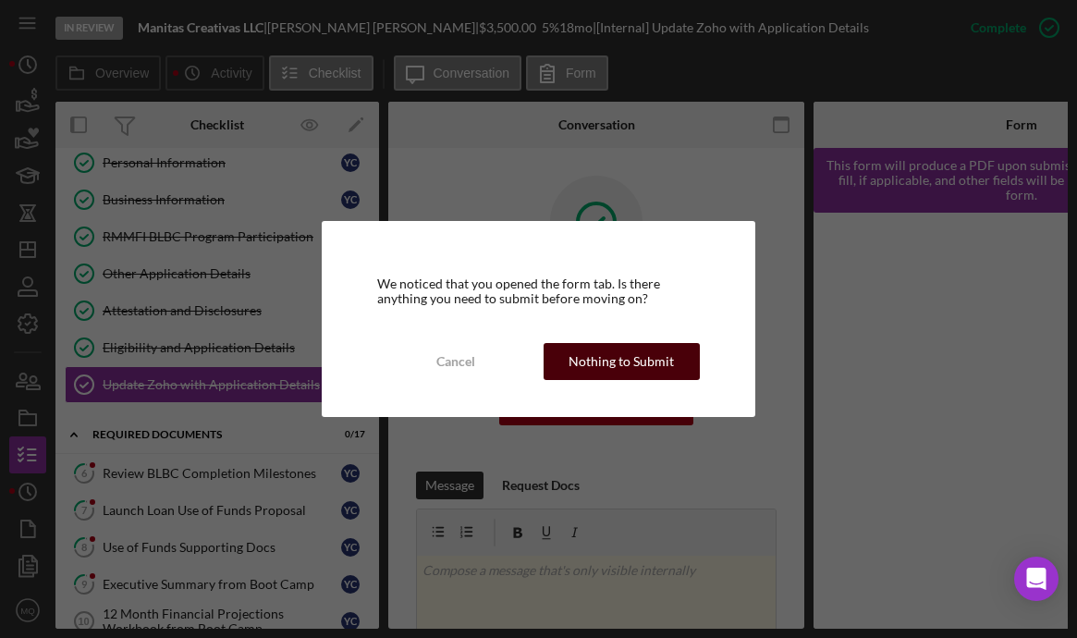
click at [613, 371] on div "Nothing to Submit" at bounding box center [620, 361] width 105 height 37
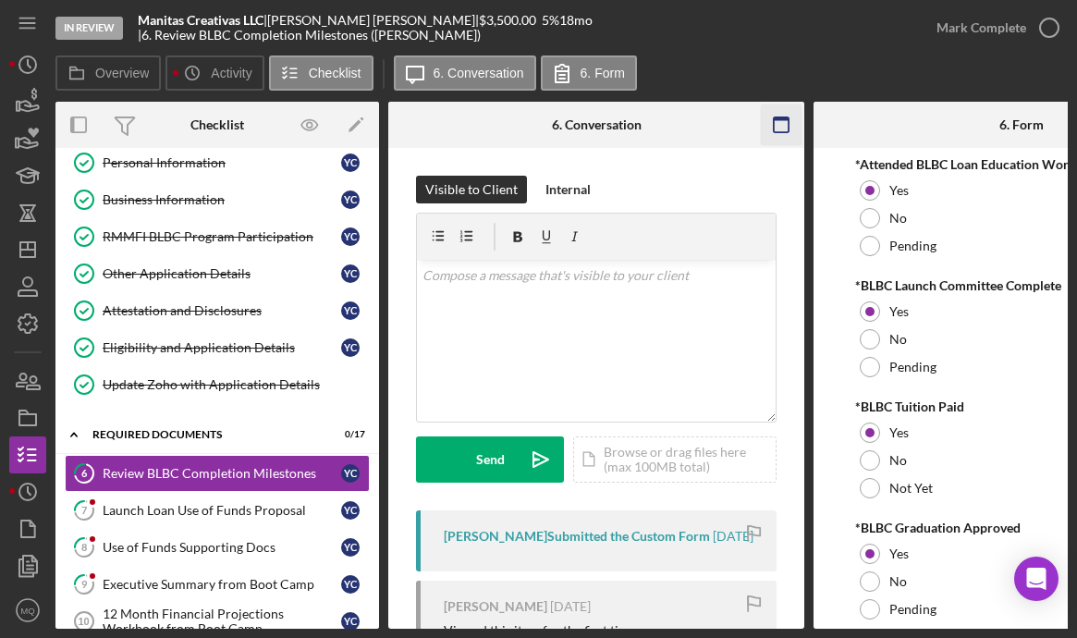
click at [770, 128] on icon "button" at bounding box center [782, 125] width 42 height 42
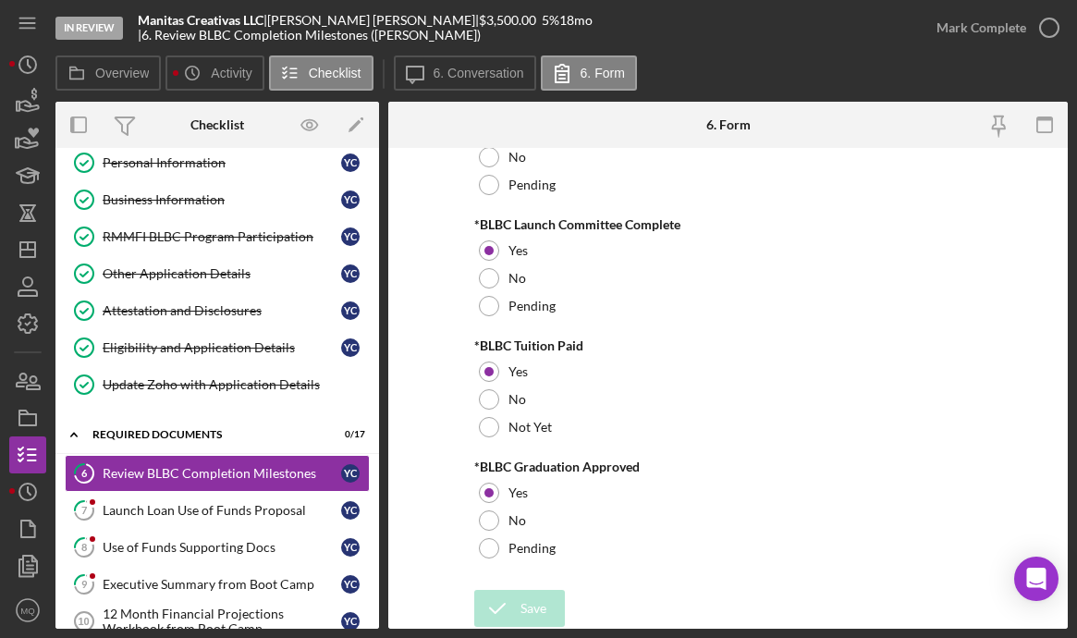
scroll to position [62, 0]
click at [780, 15] on icon "button" at bounding box center [1049, 28] width 46 height 46
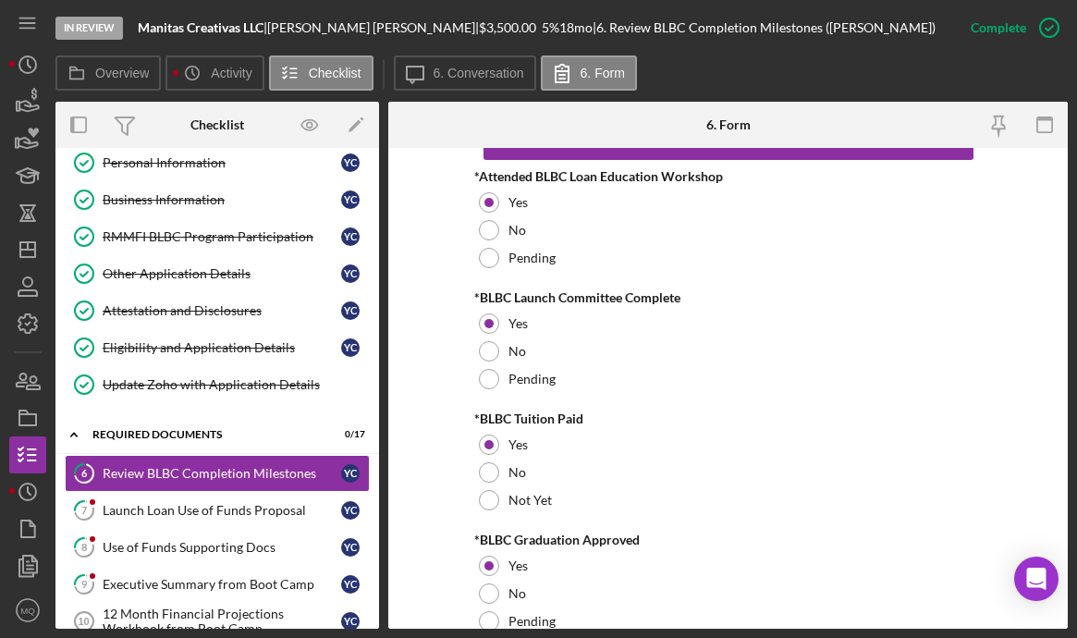
scroll to position [136, 0]
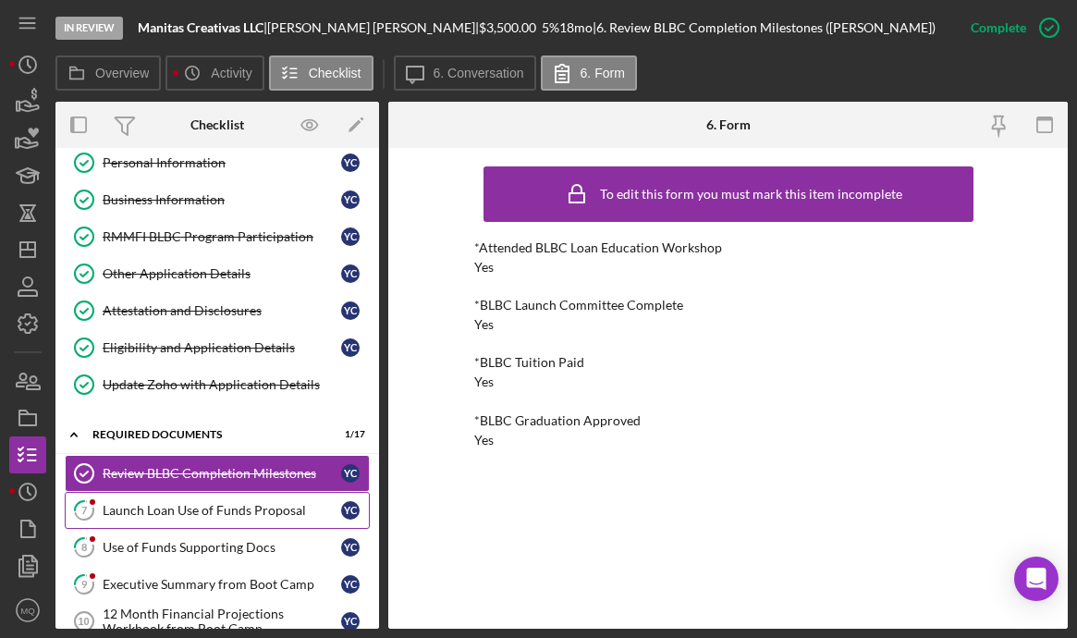
click at [259, 511] on div "Launch Loan Use of Funds Proposal" at bounding box center [222, 510] width 238 height 15
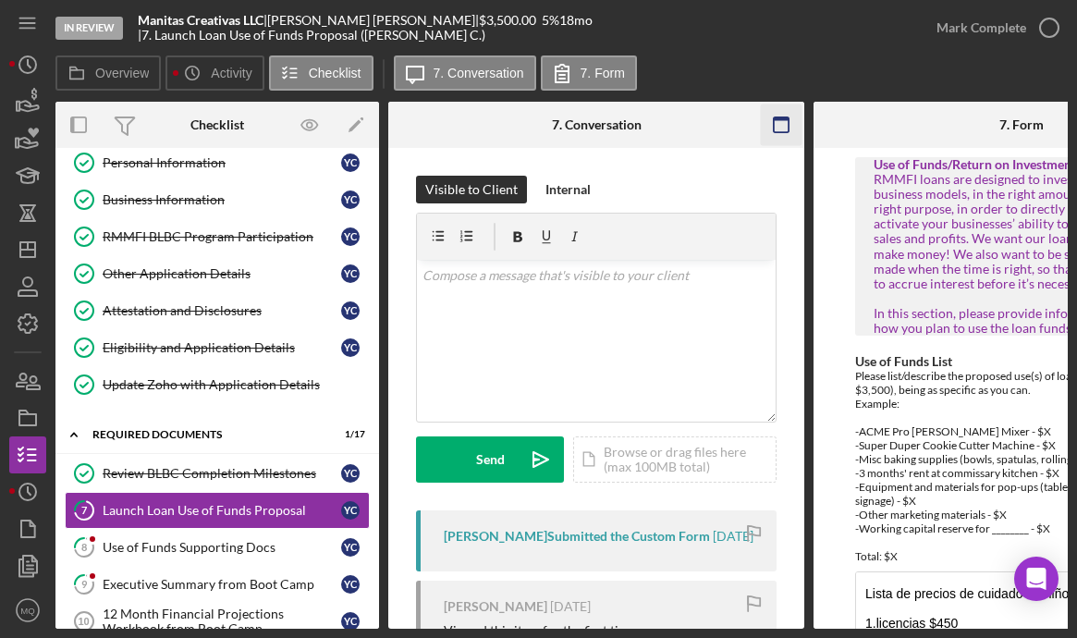
click at [772, 125] on icon "button" at bounding box center [782, 125] width 42 height 42
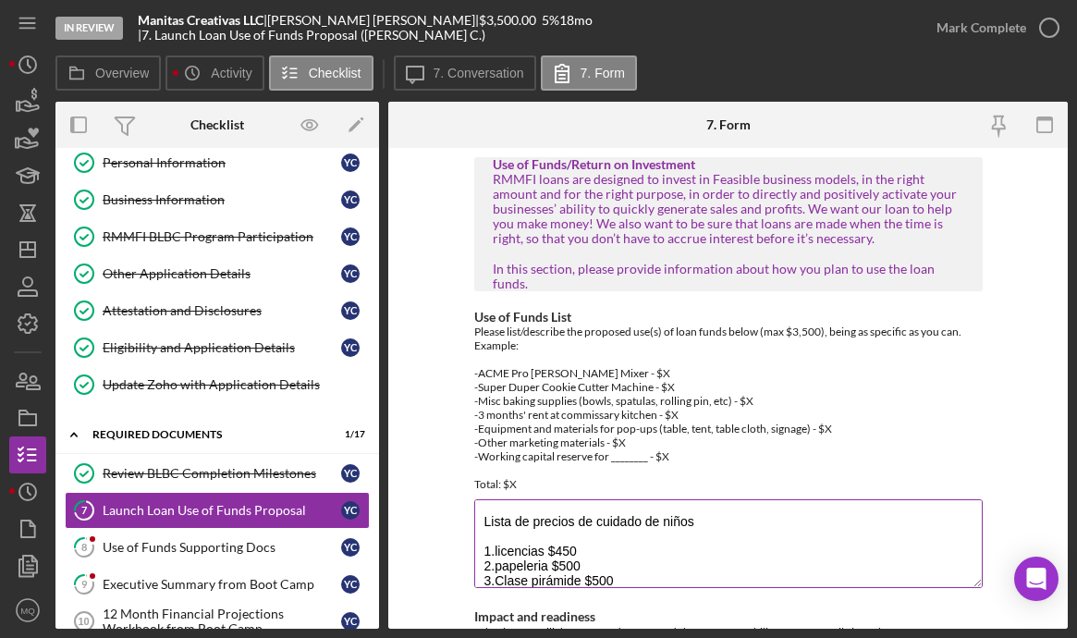
click at [780, 380] on div "Please list/describe the proposed use(s) of loan funds below (max $3,500), bein…" at bounding box center [728, 407] width 508 height 166
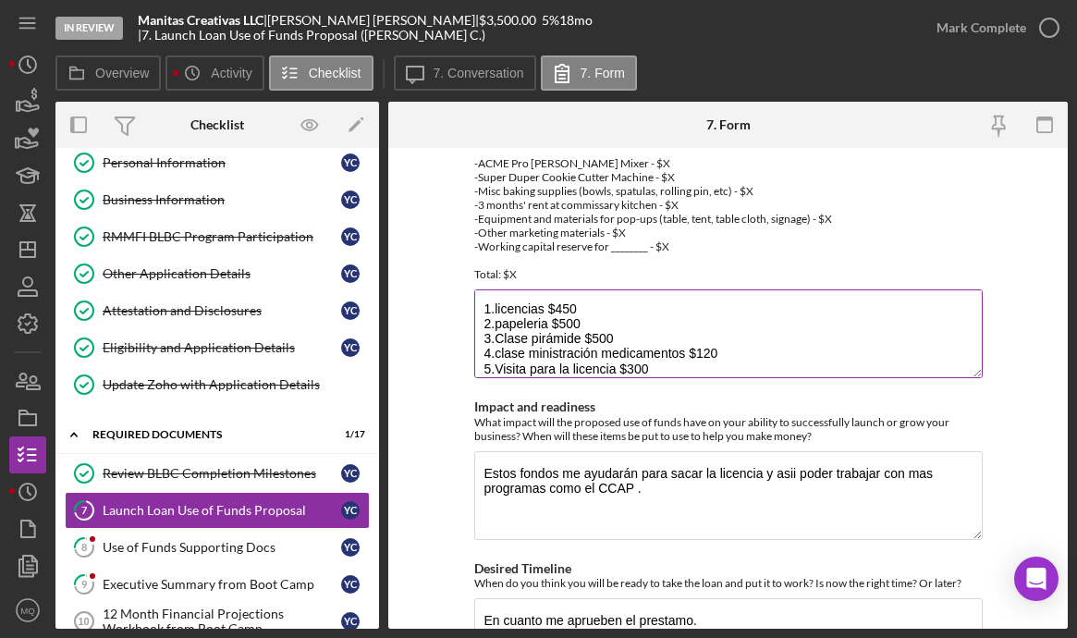
scroll to position [43, 0]
click at [529, 329] on textarea "Lista de precios de cuidado de niños 1.licencias $450 2.papeleria $500 3.Clase …" at bounding box center [728, 333] width 508 height 89
click at [614, 327] on textarea "Lista de precios de cuidado de niños 1.licencias $450 2.papeleria $500 3.Clase …" at bounding box center [728, 333] width 508 height 89
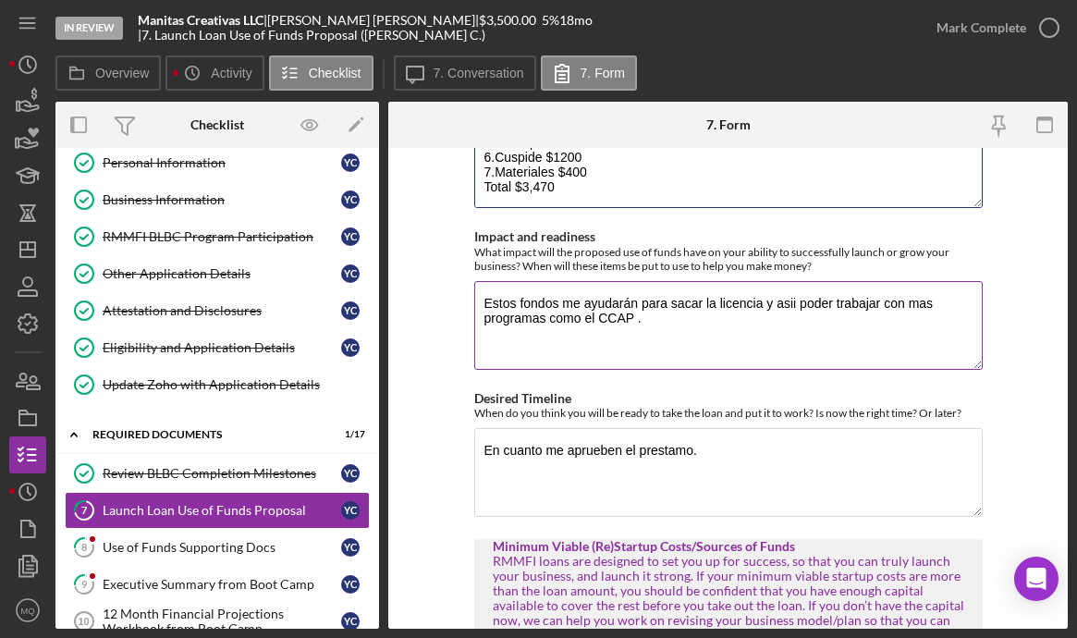
scroll to position [376, 0]
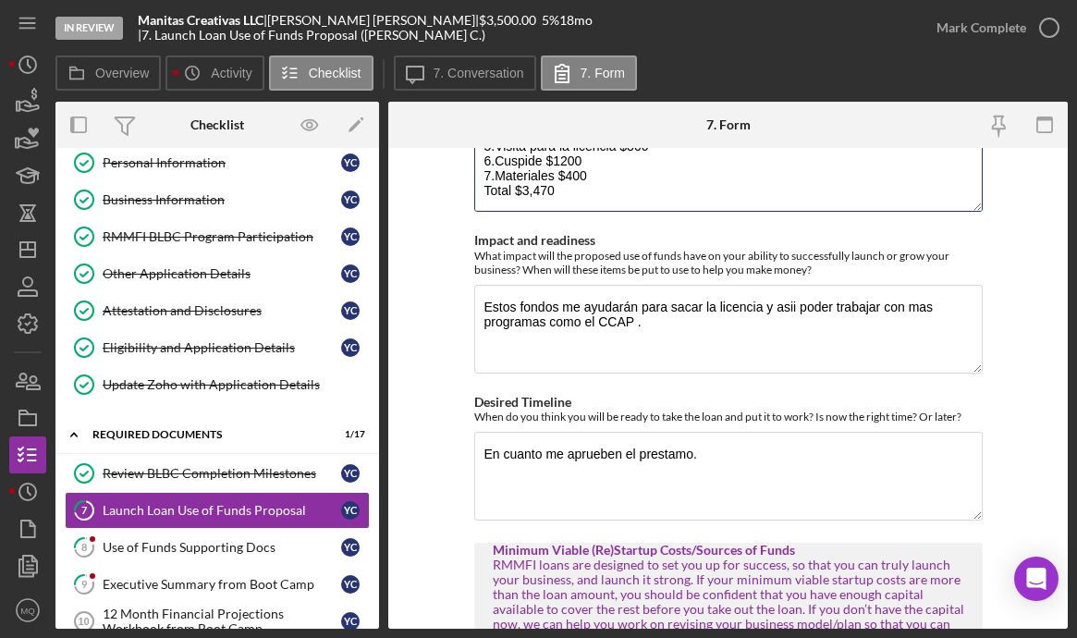
type textarea "Lista de precios de cuidado de niños 1.licencias $450 2.papeleria $500 3.Clase …"
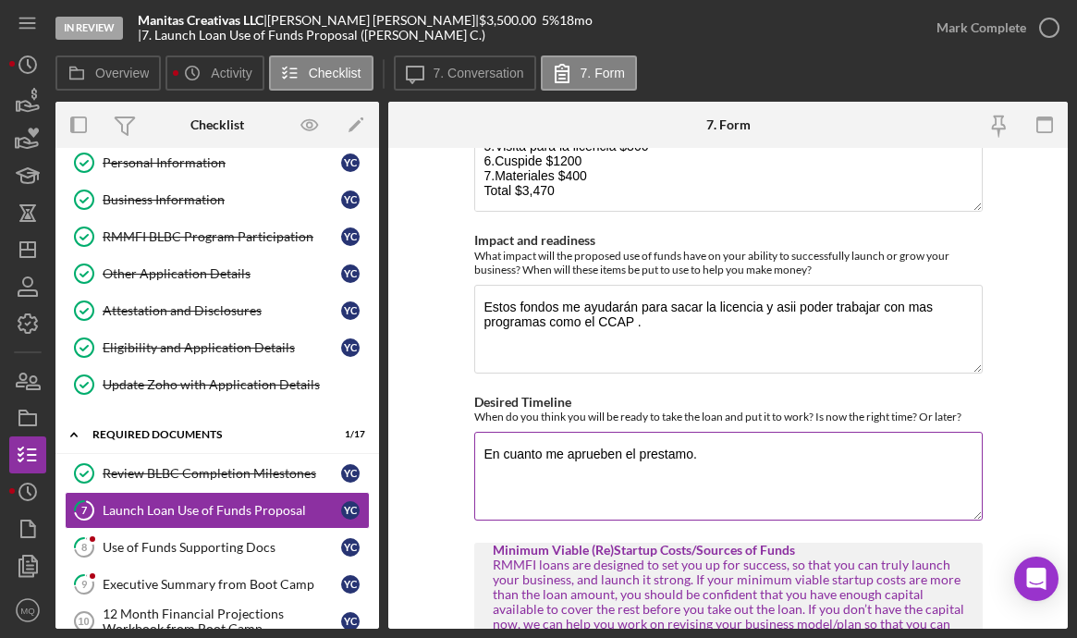
click at [710, 433] on textarea "En cuanto me aprueben el prestamo." at bounding box center [728, 476] width 508 height 89
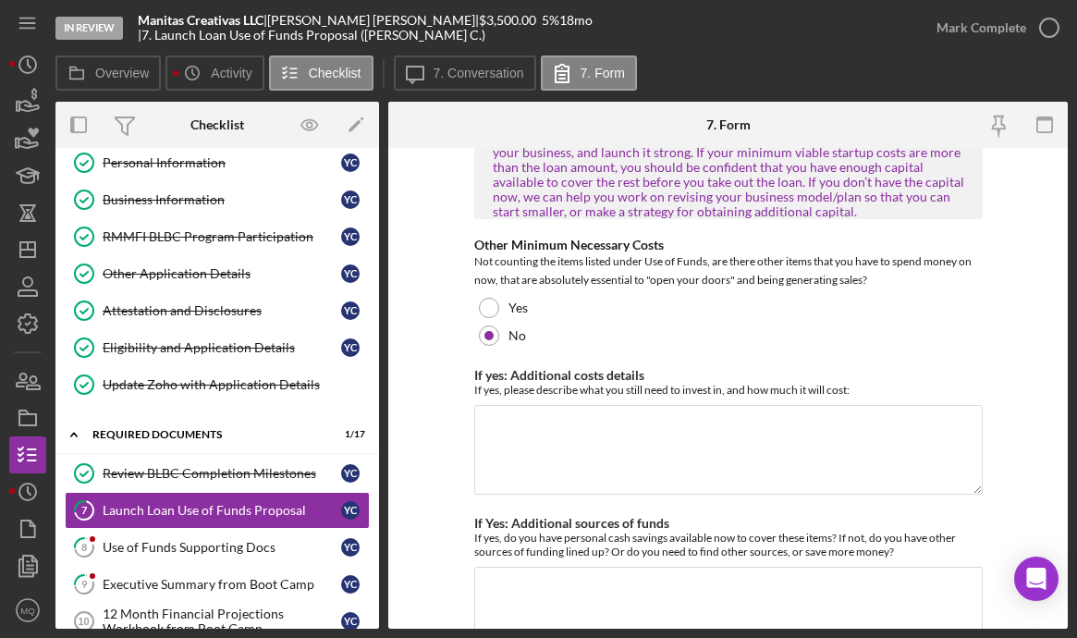
scroll to position [842, 0]
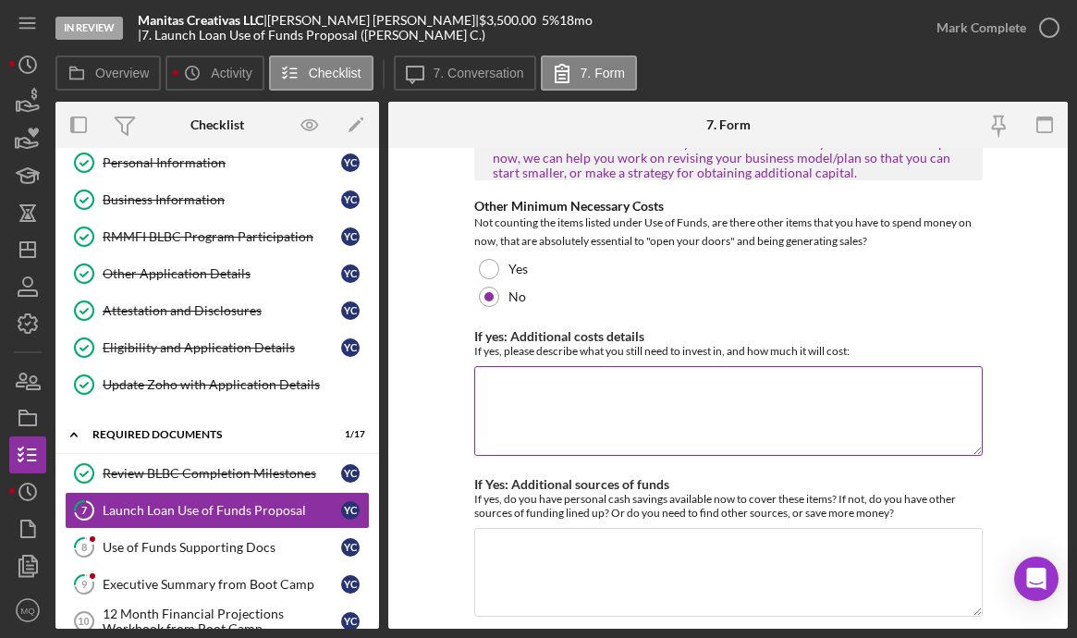
type textarea "En cuanto me aprueben el prestamo invertire el dinero en las clases, asi para p…"
click at [674, 378] on textarea "If yes: Additional costs details" at bounding box center [728, 410] width 508 height 89
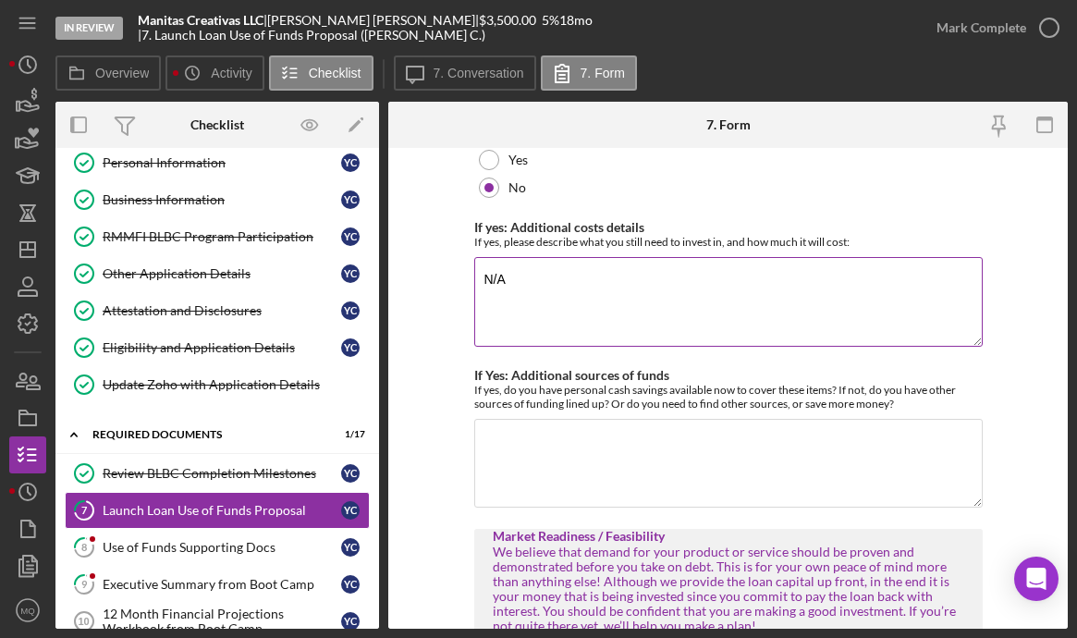
scroll to position [969, 0]
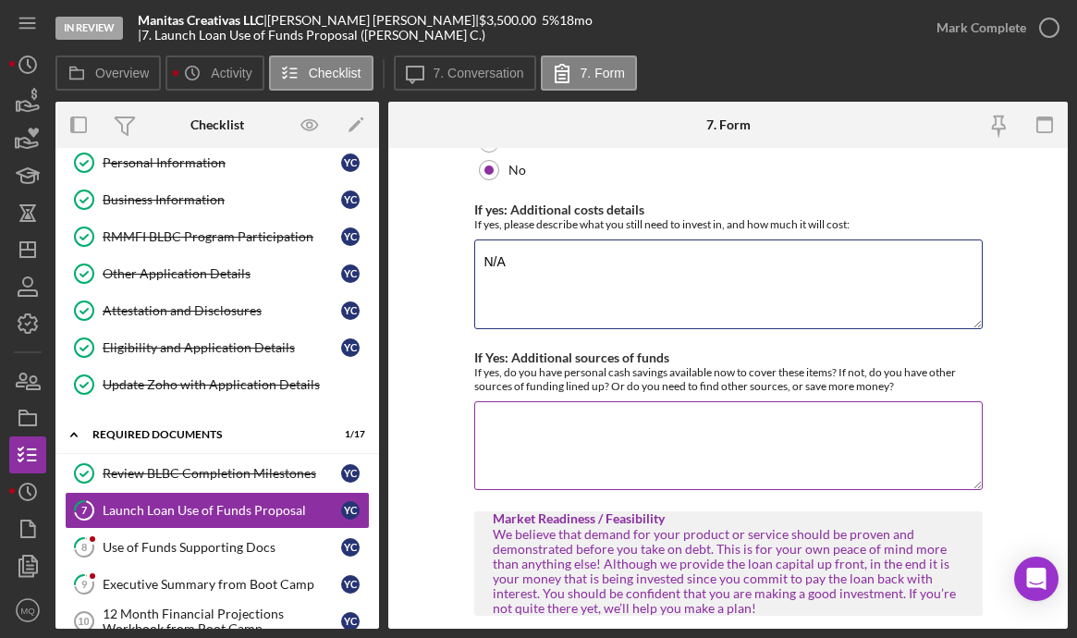
type textarea "N/A"
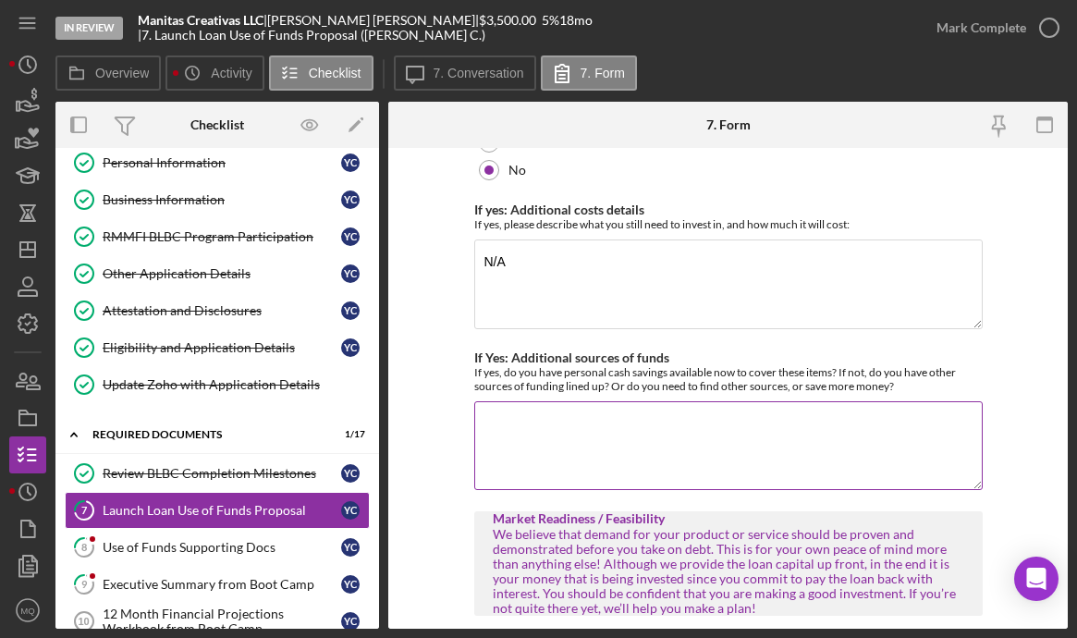
click at [617, 412] on textarea "If Yes: Additional sources of funds" at bounding box center [728, 445] width 508 height 89
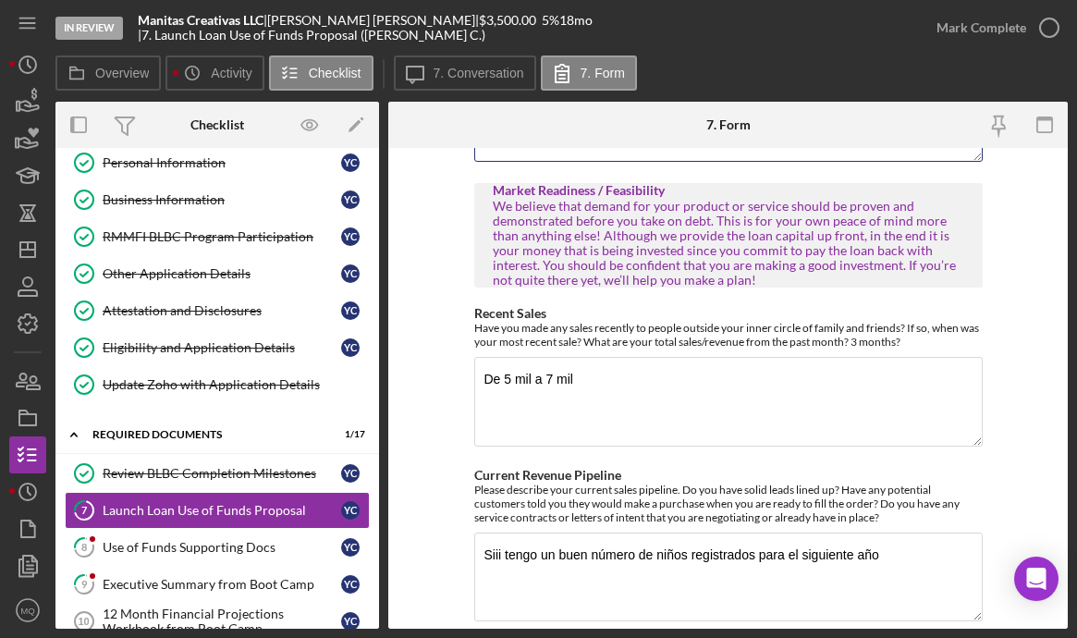
scroll to position [1300, 0]
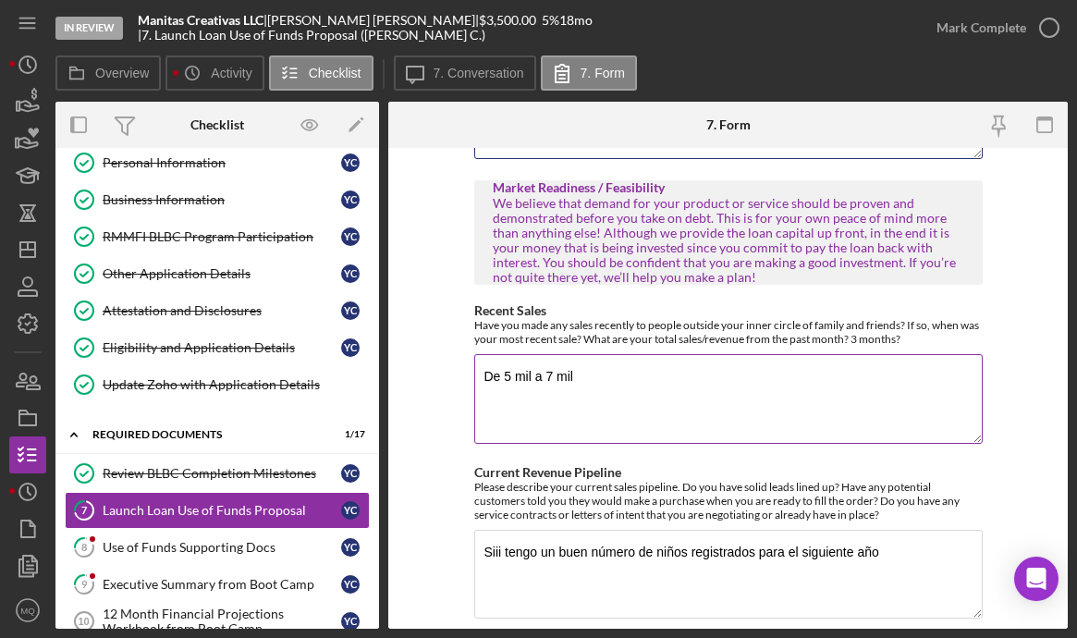
type textarea "N/A"
click at [481, 362] on textarea "De 5 mil a 7 mil" at bounding box center [728, 398] width 508 height 89
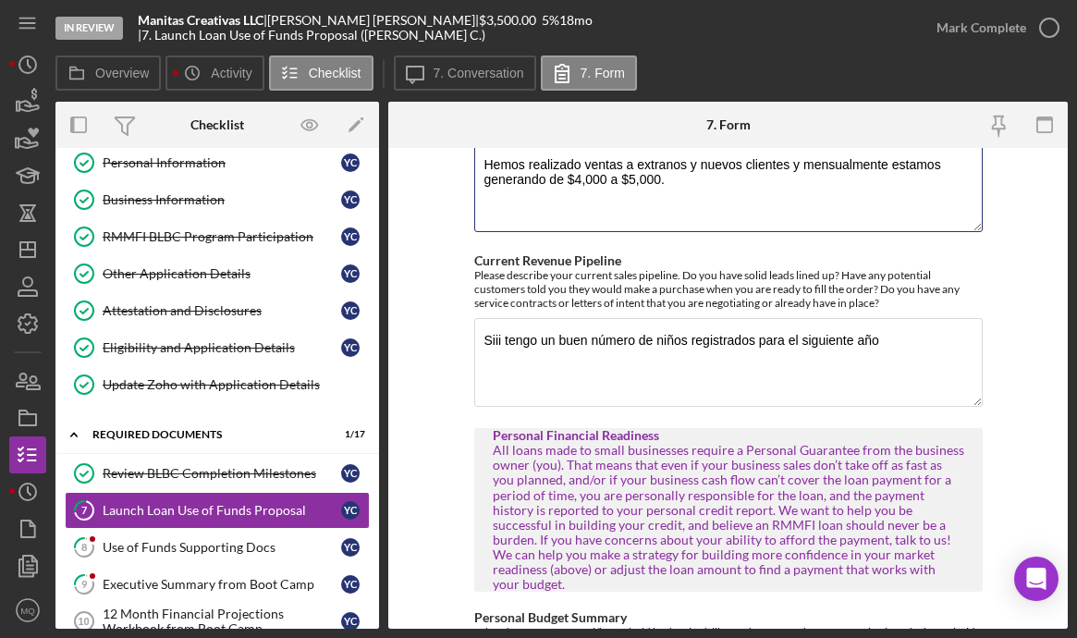
scroll to position [1492, 0]
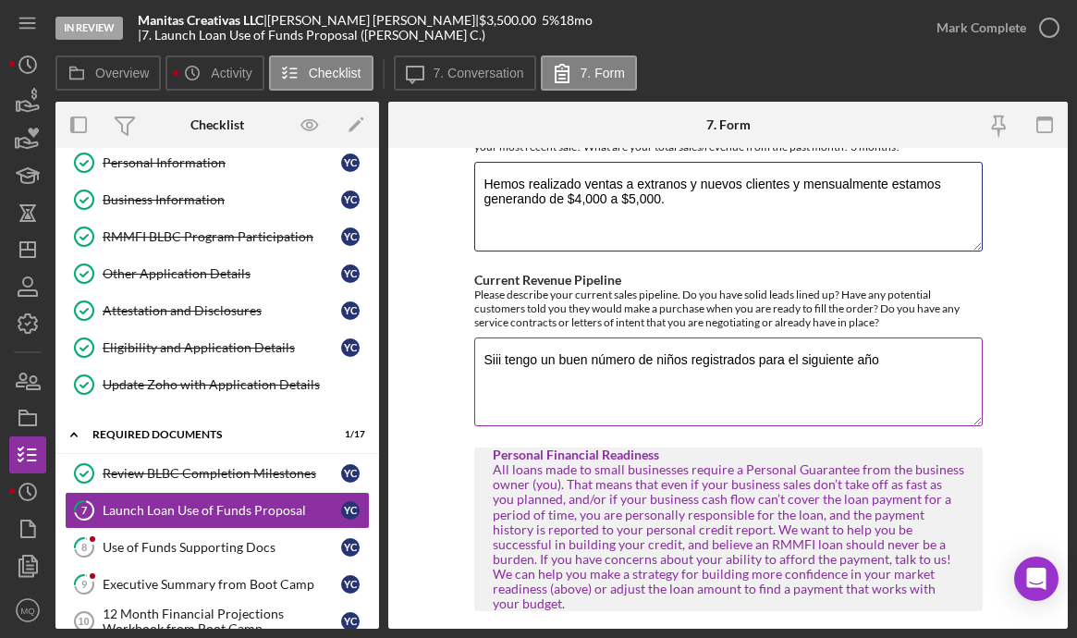
type textarea "Hemos realizado ventas a extranos y nuevos clientes y mensualmente estamos gene…"
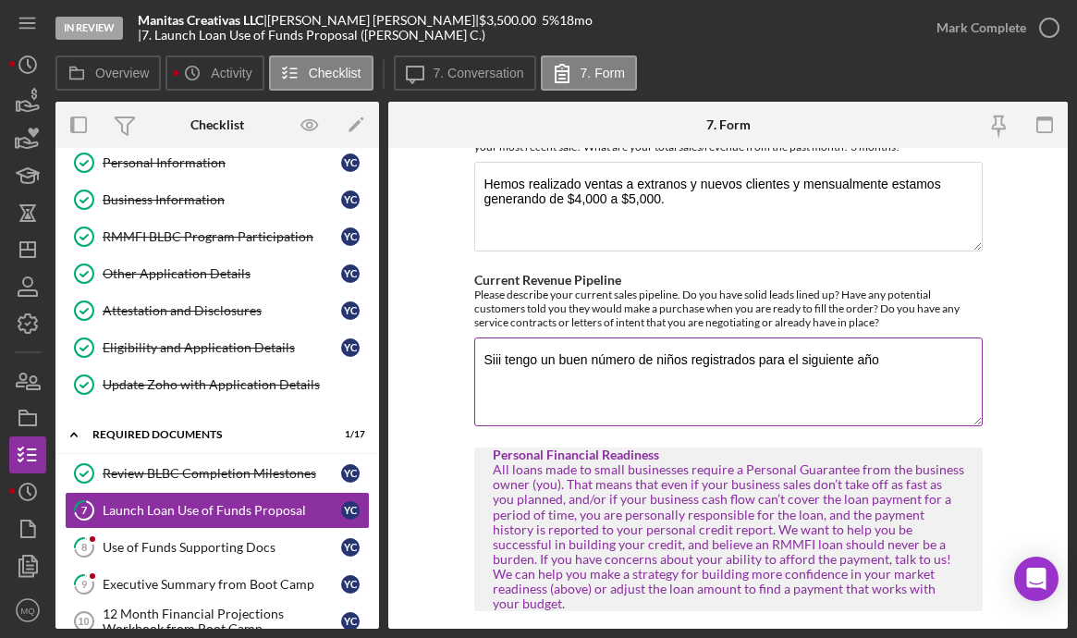
click at [780, 343] on textarea "Siii tengo un buen número de niños registrados para el siguiente año" at bounding box center [728, 381] width 508 height 89
click at [500, 339] on textarea "Siii tengo un buen número de niños registrados para el siguiente año" at bounding box center [728, 381] width 508 height 89
click at [780, 337] on textarea "Si tengo un buen número de niños registrados para el siguiente año" at bounding box center [728, 381] width 508 height 89
click at [780, 342] on textarea "Si tengo un buen número de niños registrados para el siguiente año" at bounding box center [728, 381] width 508 height 89
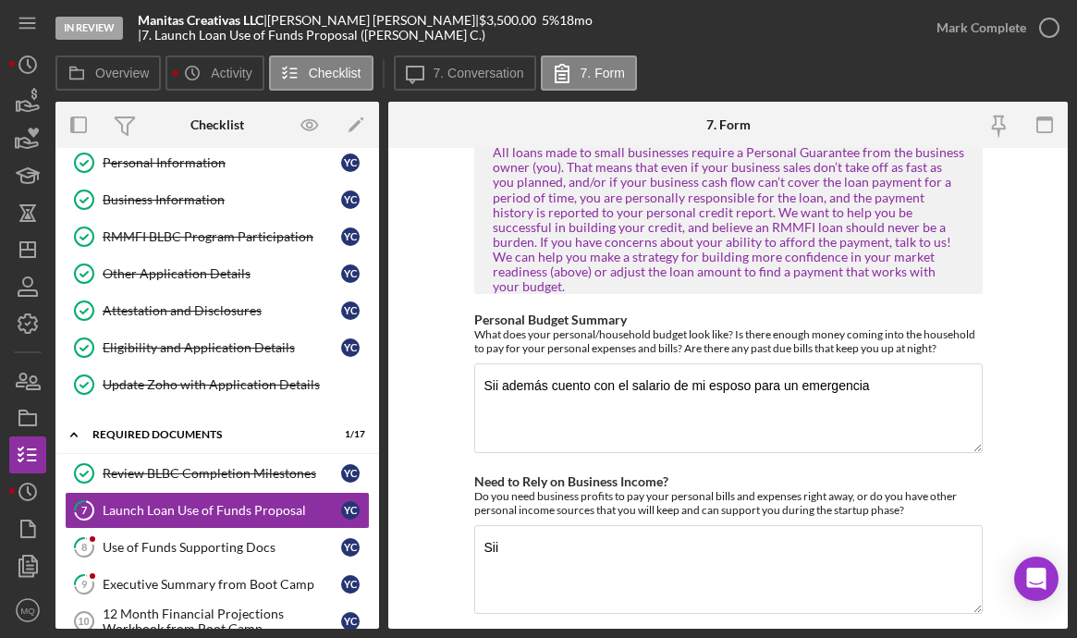
scroll to position [2152, 0]
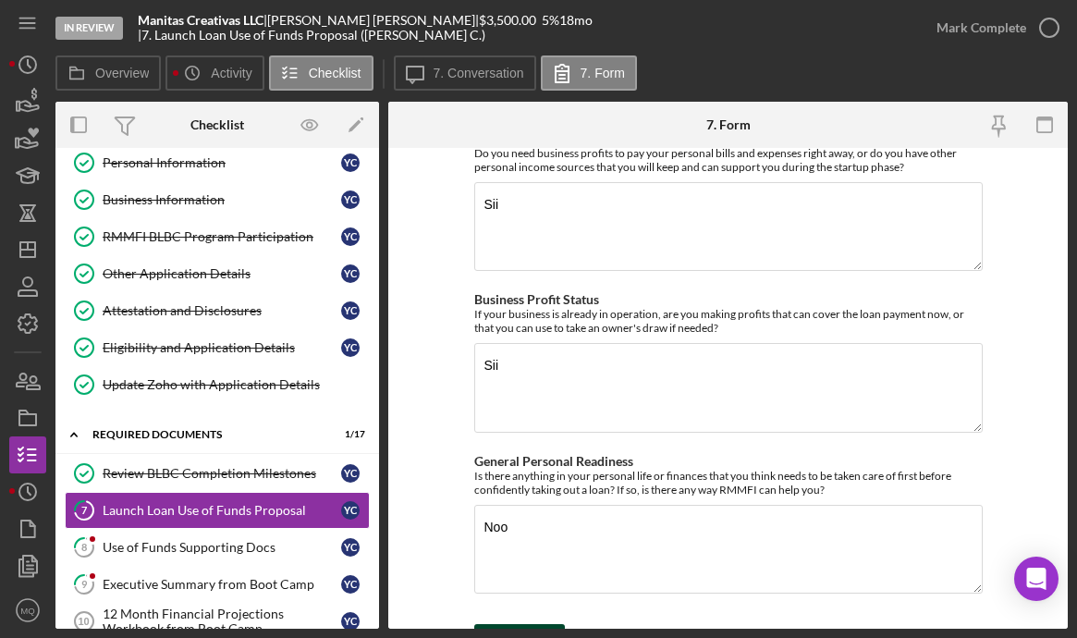
type textarea "Si tengo un buen número de niños registrados para el siguiente año, En Manitas …"
click at [536, 624] on div "Save" at bounding box center [533, 642] width 26 height 37
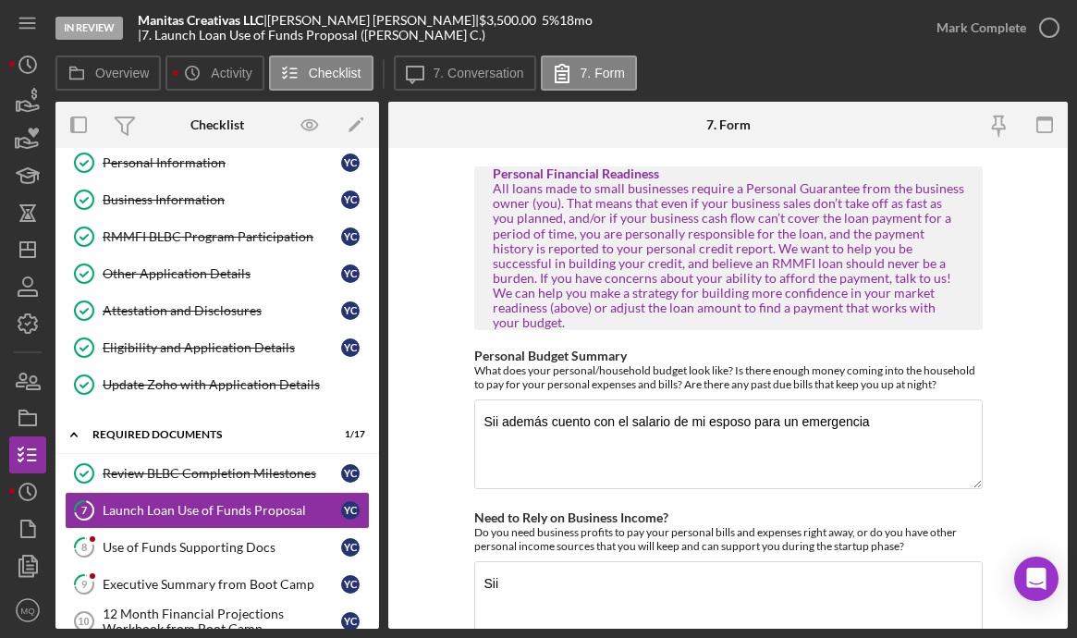
scroll to position [1783, 0]
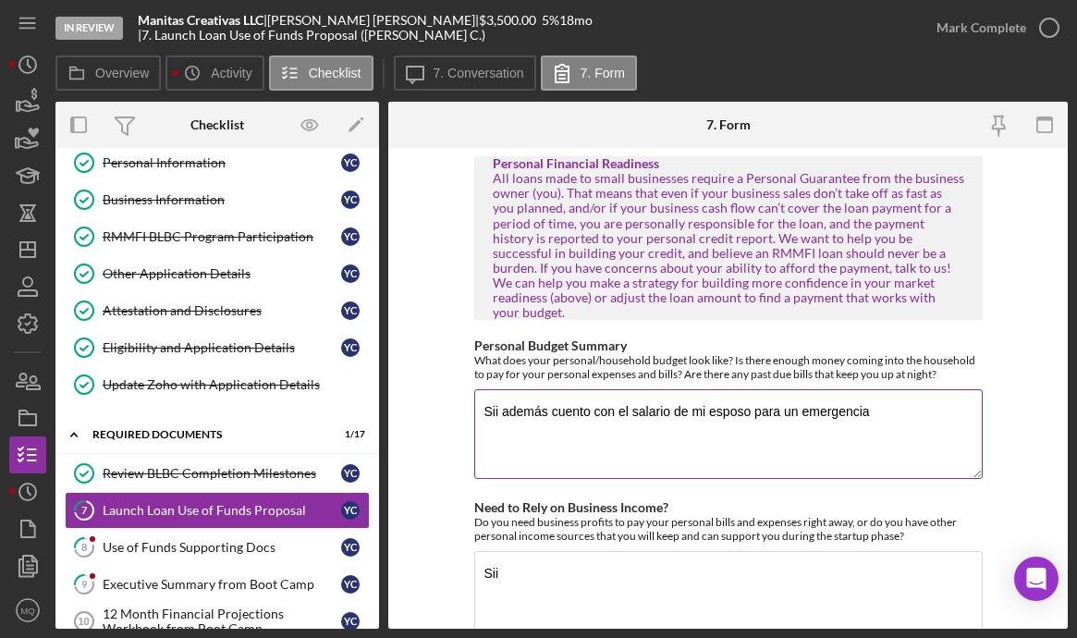
click at [497, 389] on textarea "Sii además cuento con el salario de mi esposo para un emergencia" at bounding box center [728, 433] width 508 height 89
click at [496, 389] on textarea "Si además cuento con el salario de mi esposo para un emergencia" at bounding box center [728, 433] width 508 height 89
click at [479, 389] on textarea "Si además cuento con el salario de mi esposo para un emergencia" at bounding box center [728, 433] width 508 height 89
click at [603, 398] on textarea "Todos nuestros pagos estan a tiempo, además cuento con el salario de mi esposo …" at bounding box center [728, 433] width 508 height 89
click at [780, 389] on textarea "Todos nuestros pagos estan a tiempo, además cuento con el salario de mi esposo …" at bounding box center [728, 433] width 508 height 89
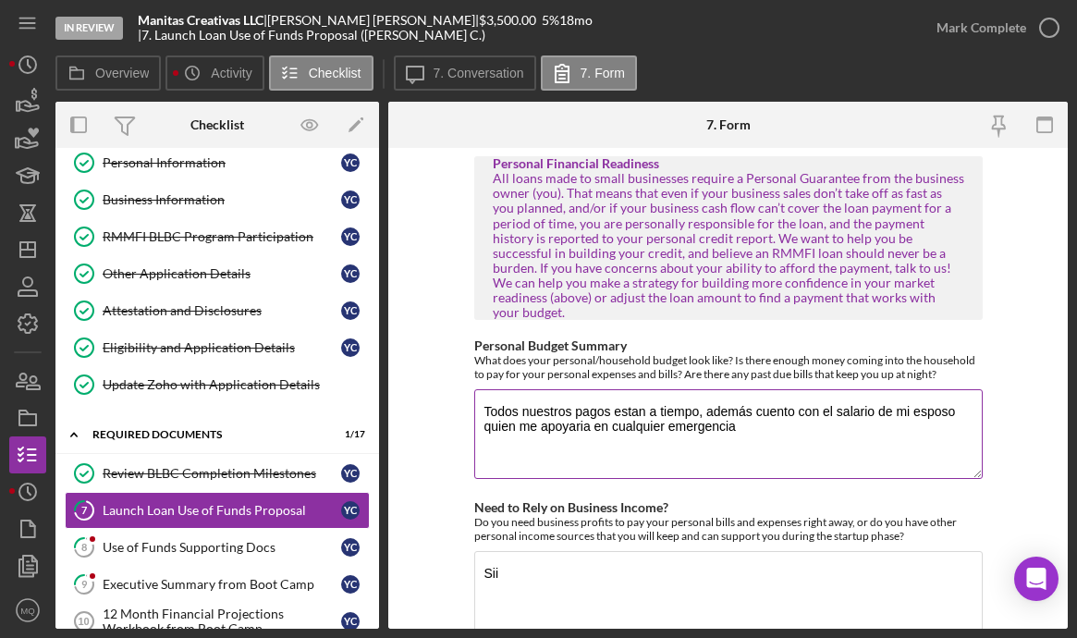
click at [553, 389] on textarea "Todos nuestros pagos estan a tiempo, además cuento con el salario de mi esposo …" at bounding box center [728, 433] width 508 height 89
click at [746, 404] on textarea "Todos nuestros pagos estan a tiempo, además cuento con el salario de mi esposo …" at bounding box center [728, 433] width 508 height 89
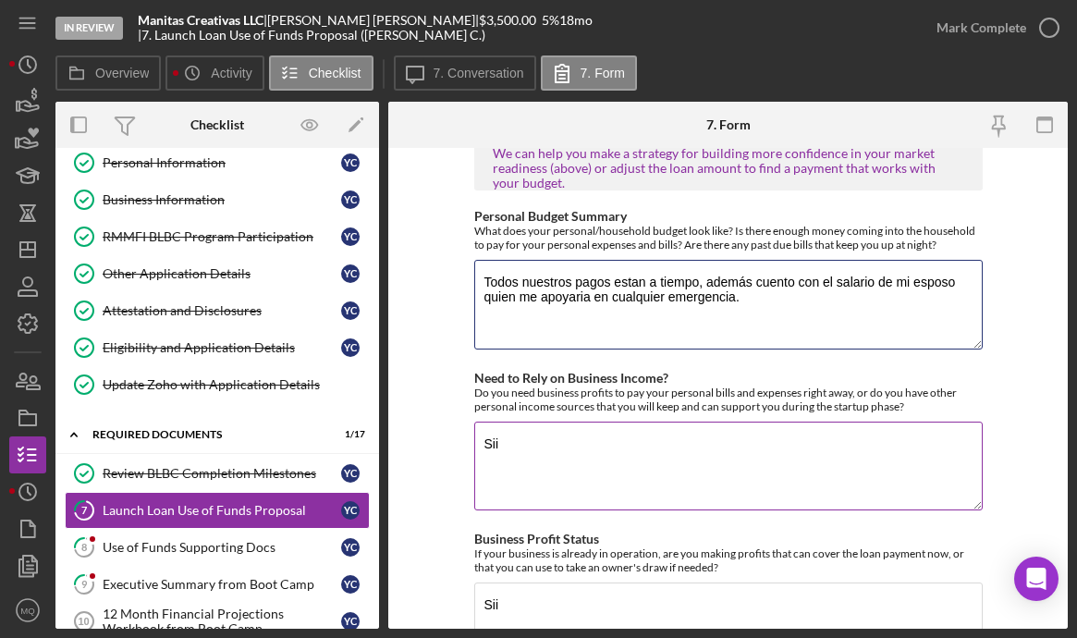
scroll to position [1946, 0]
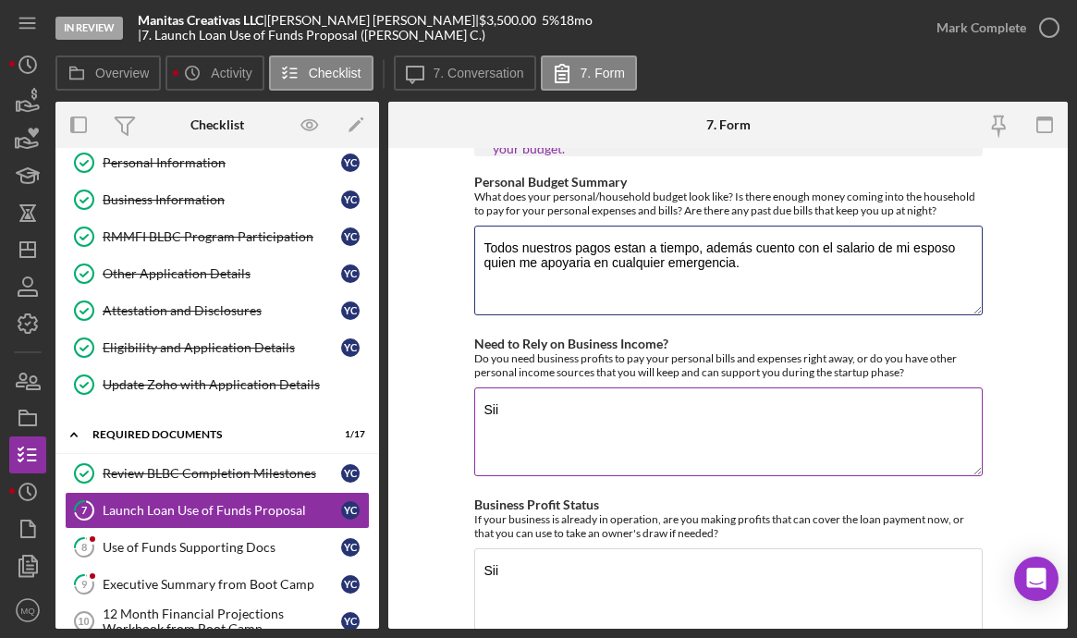
type textarea "Todos nuestros pagos estan a tiempo, además cuento con el salario de mi esposo …"
click at [500, 387] on textarea "Sii" at bounding box center [728, 431] width 508 height 89
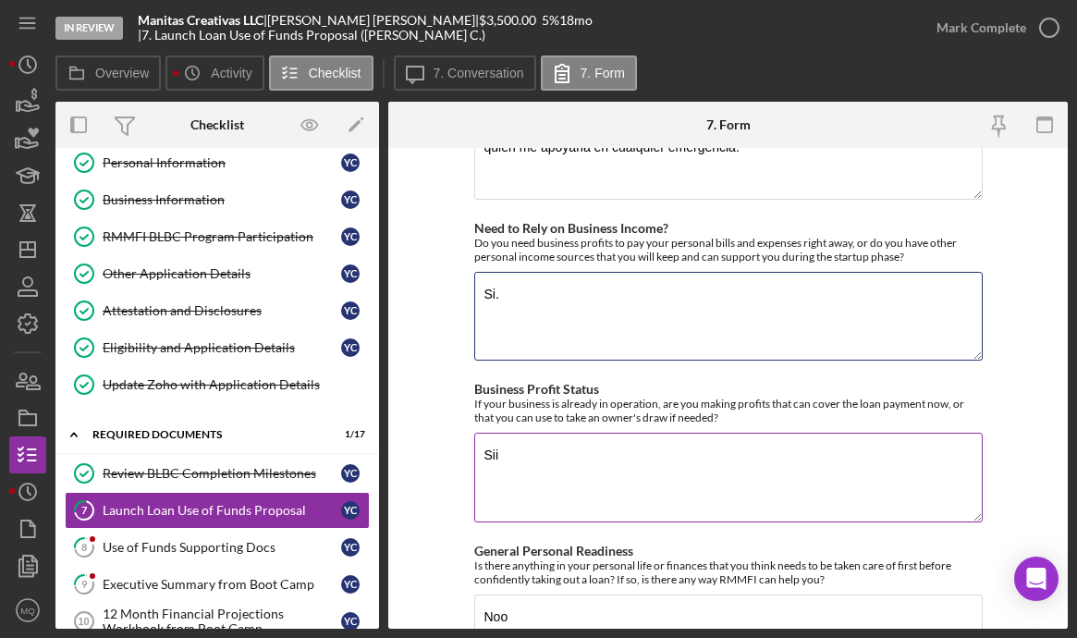
scroll to position [2069, 0]
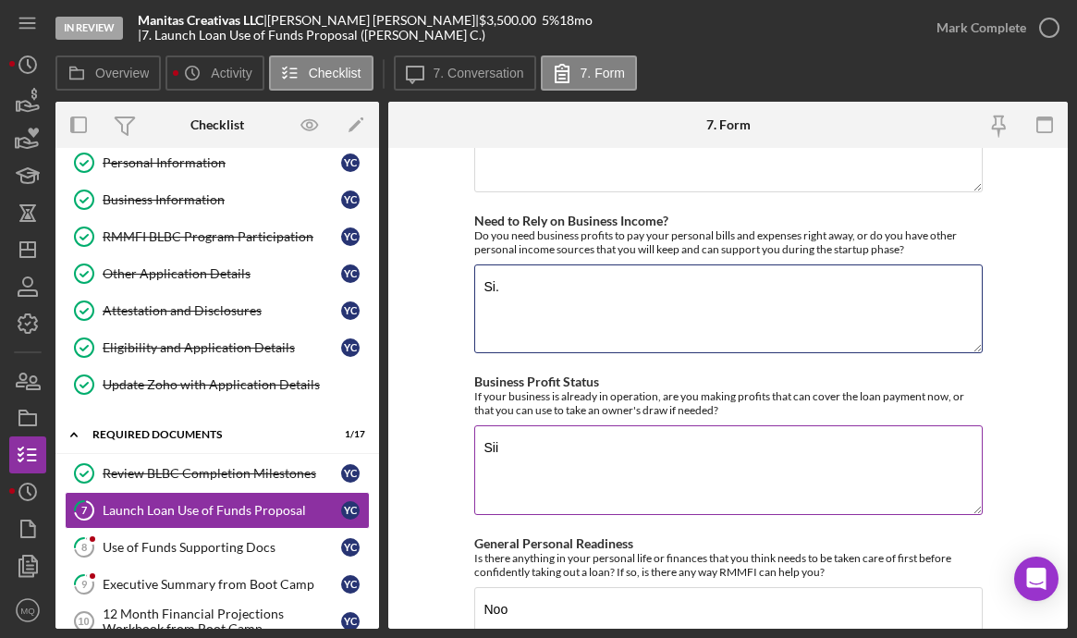
type textarea "Si."
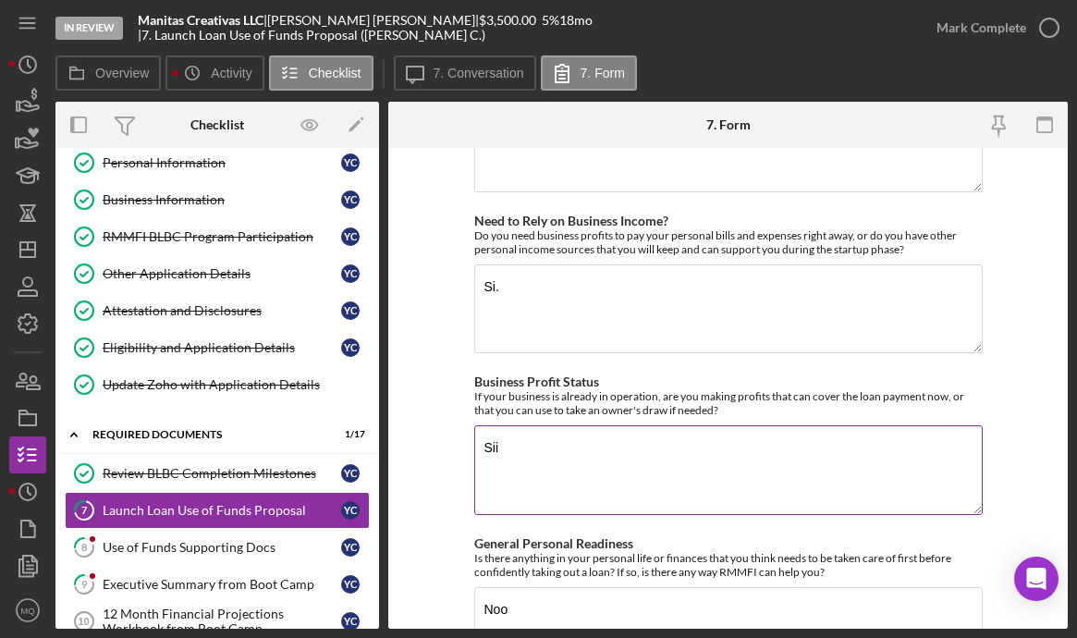
click at [506, 425] on textarea "Sii" at bounding box center [728, 469] width 508 height 89
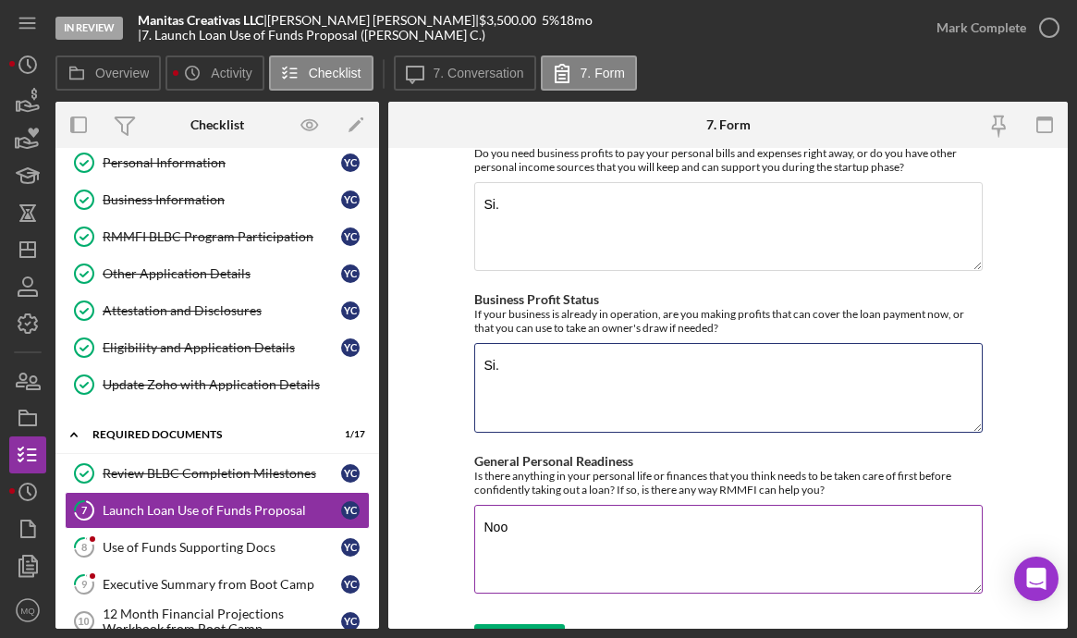
type textarea "Si."
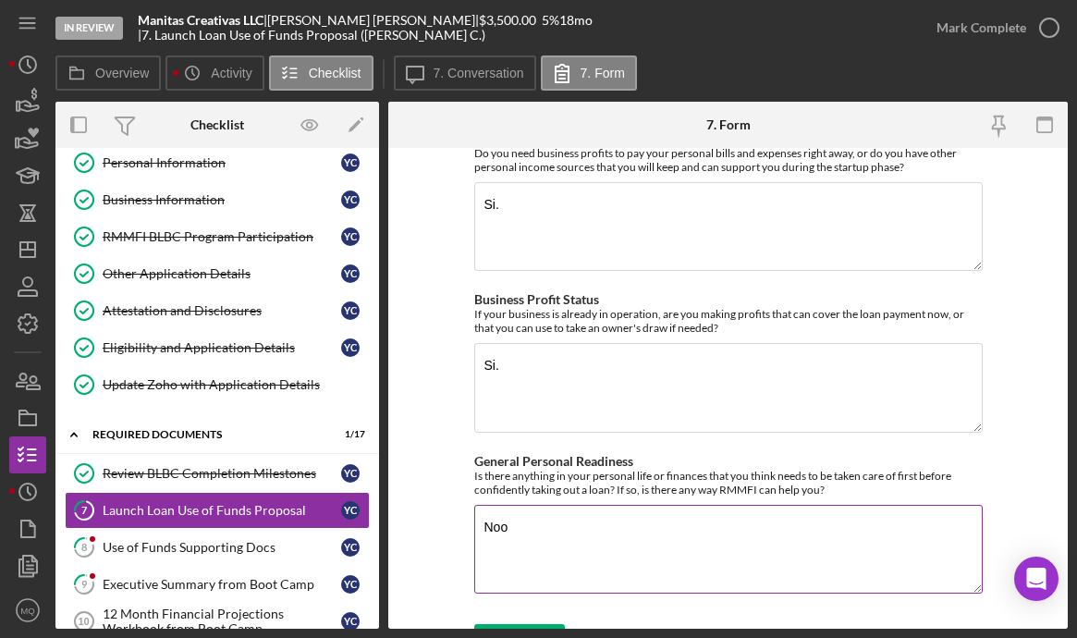
click at [534, 505] on textarea "Noo" at bounding box center [728, 549] width 508 height 89
type textarea "No"
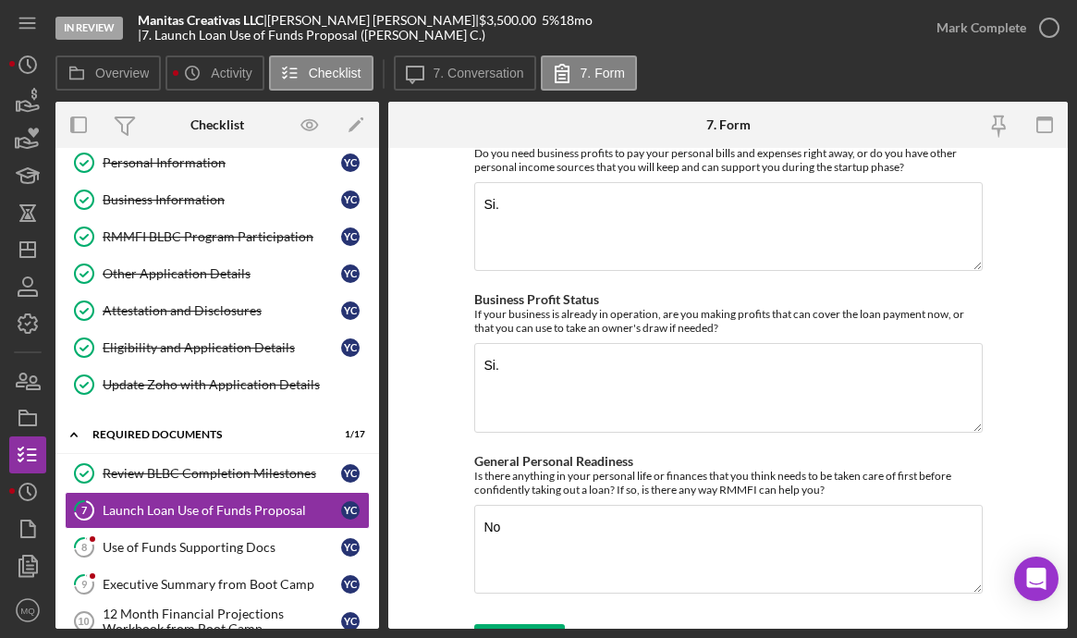
click at [780, 384] on form "Use of Funds/Return on Investment RMMFI loans are designed to invest in Feasibl…" at bounding box center [727, 388] width 679 height 481
click at [527, 624] on div "Save" at bounding box center [533, 642] width 26 height 37
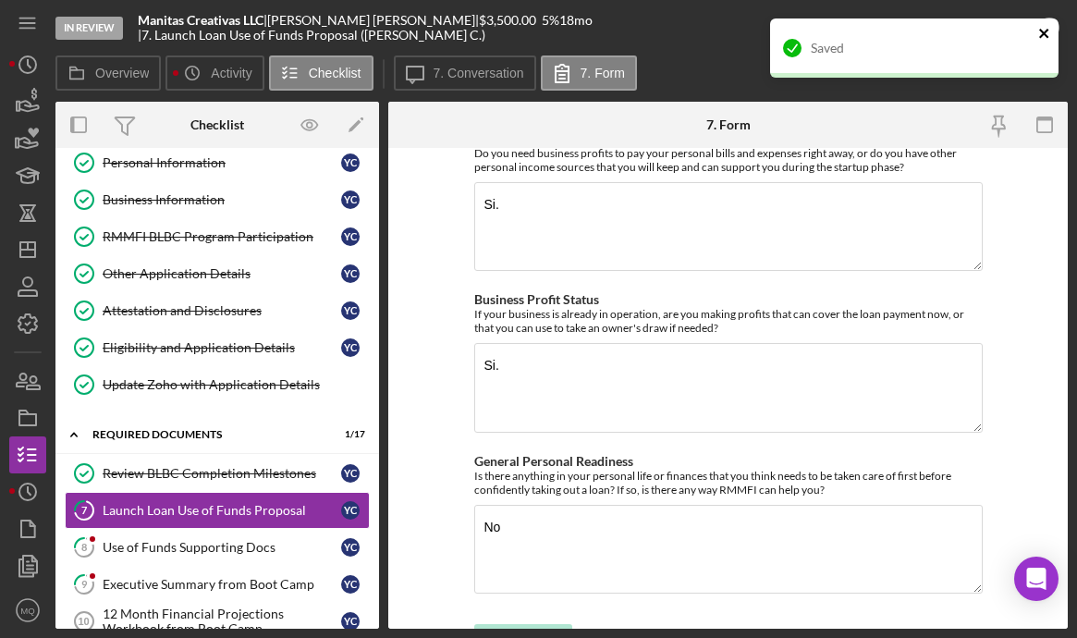
click at [780, 35] on icon "close" at bounding box center [1043, 33] width 9 height 9
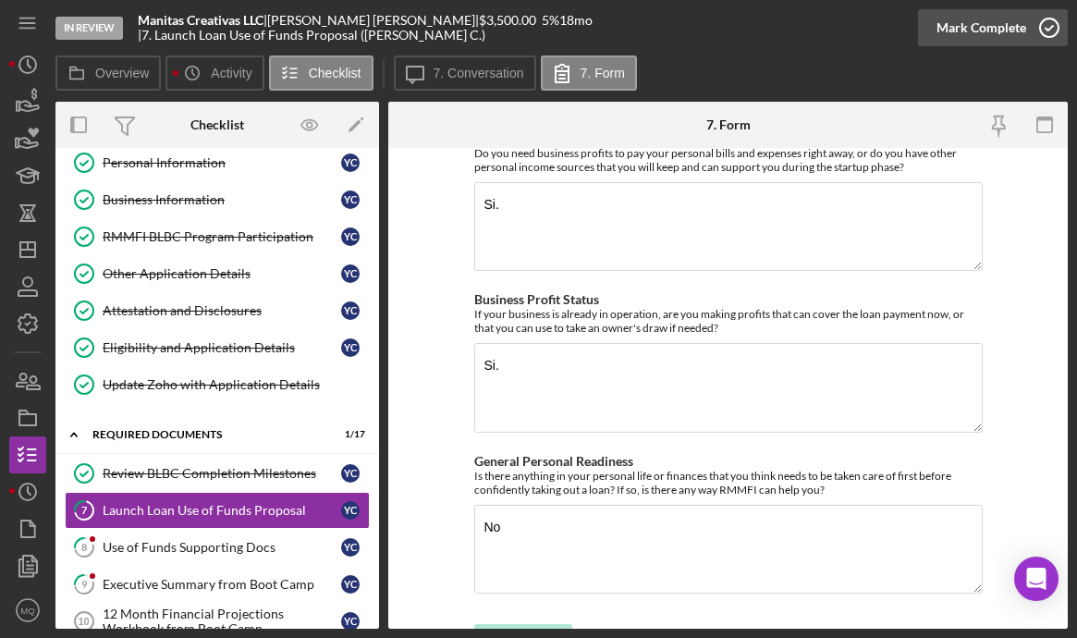
click at [780, 27] on icon "button" at bounding box center [1049, 28] width 46 height 46
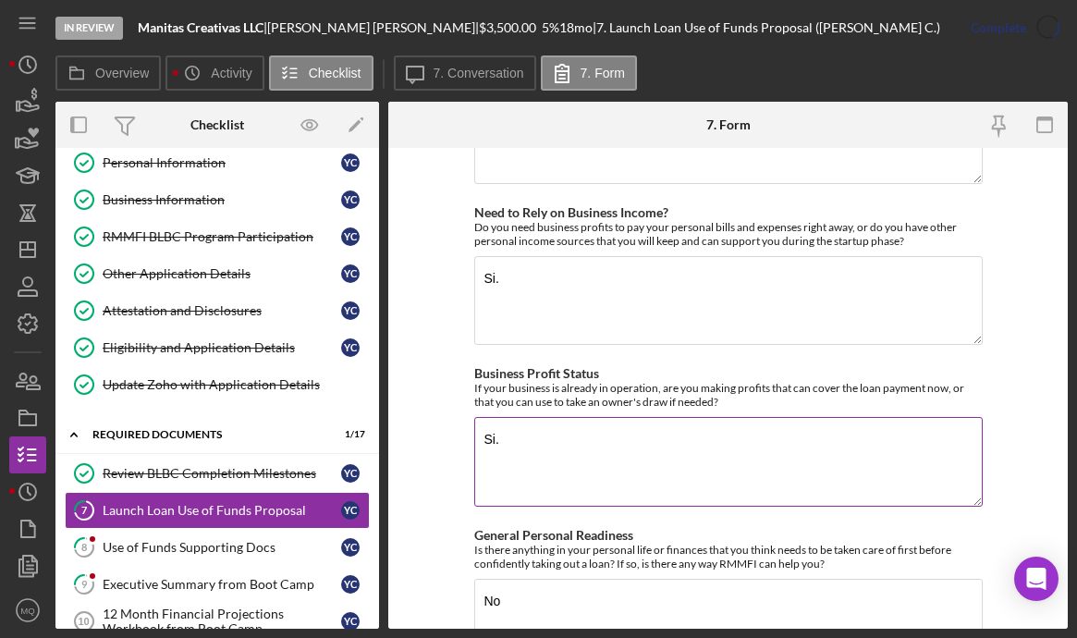
scroll to position [2226, 0]
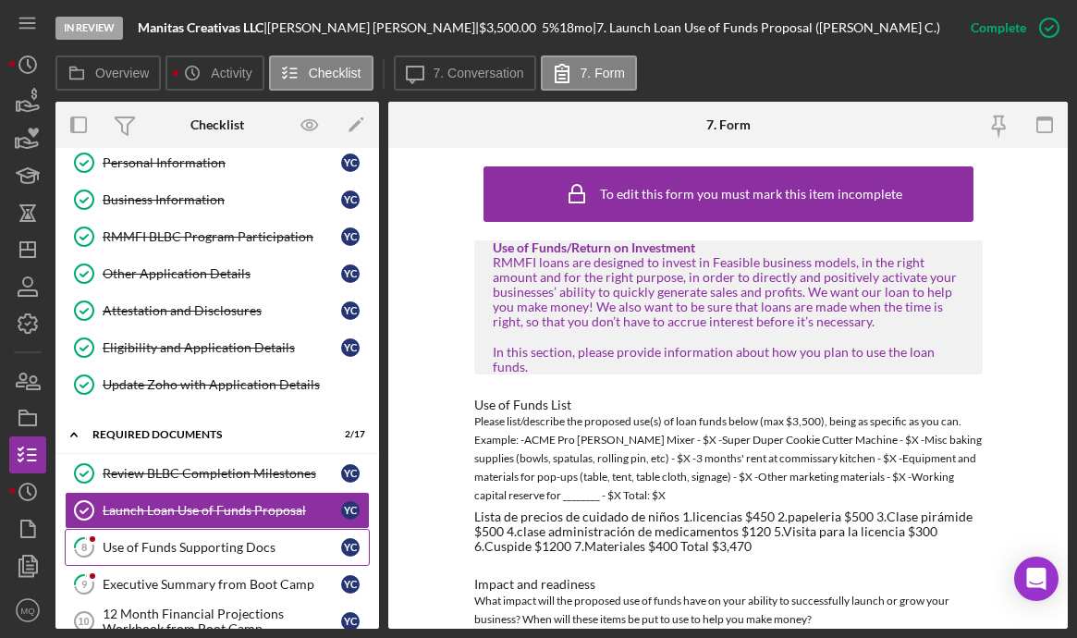
click at [238, 552] on div "Use of Funds Supporting Docs" at bounding box center [222, 547] width 238 height 15
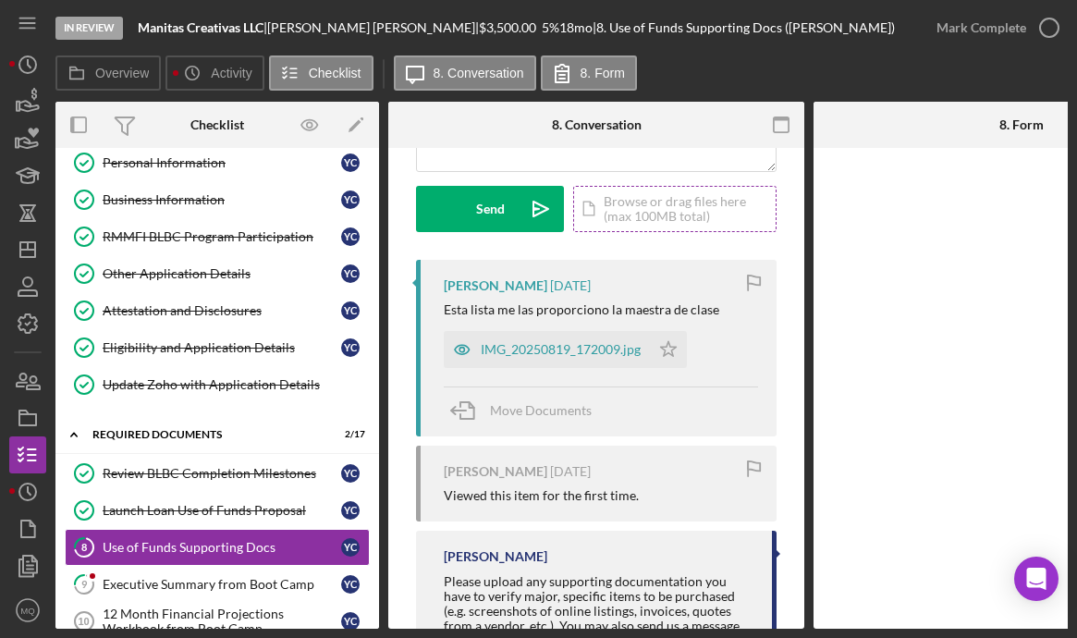
scroll to position [287, 0]
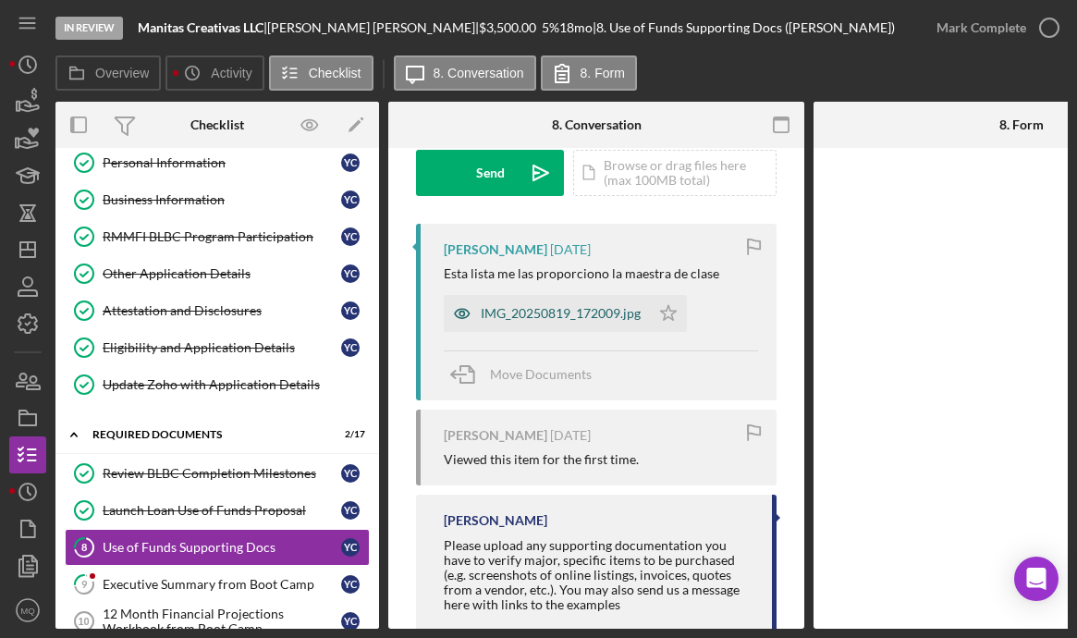
click at [572, 306] on div "IMG_20250819_172009.jpg" at bounding box center [561, 313] width 160 height 15
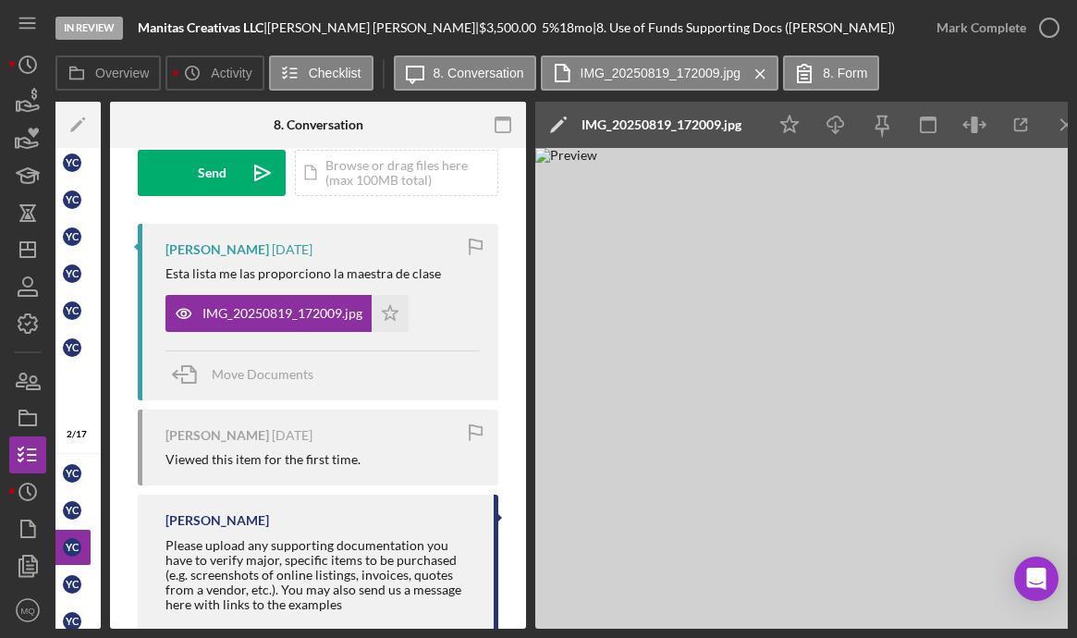
scroll to position [0, 283]
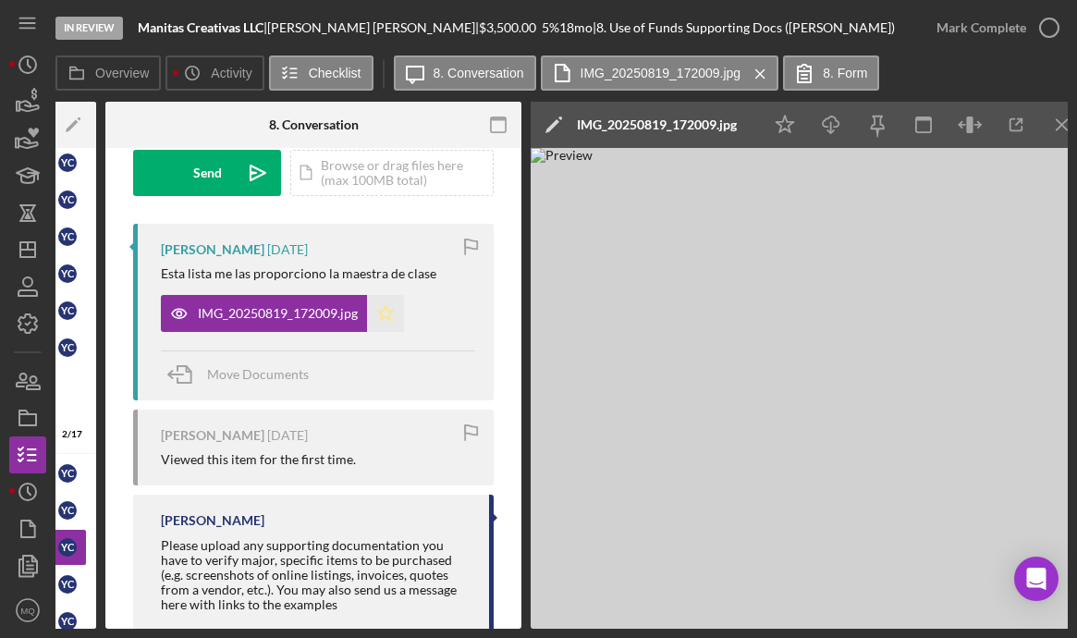
click at [378, 312] on icon "Icon/Star" at bounding box center [385, 313] width 37 height 37
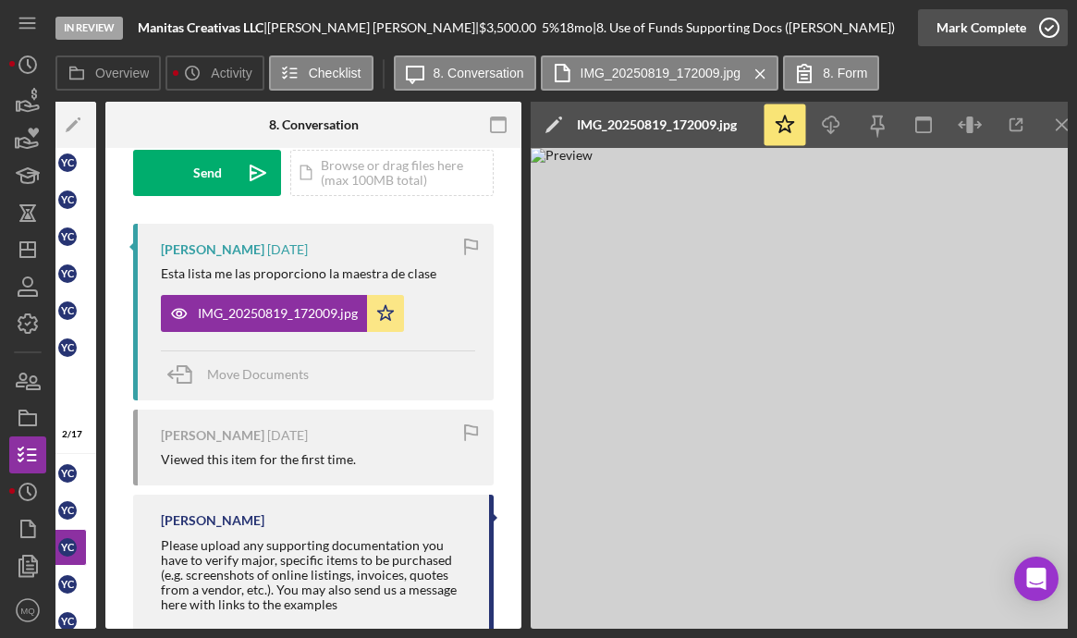
click at [780, 19] on circle "button" at bounding box center [1049, 27] width 18 height 18
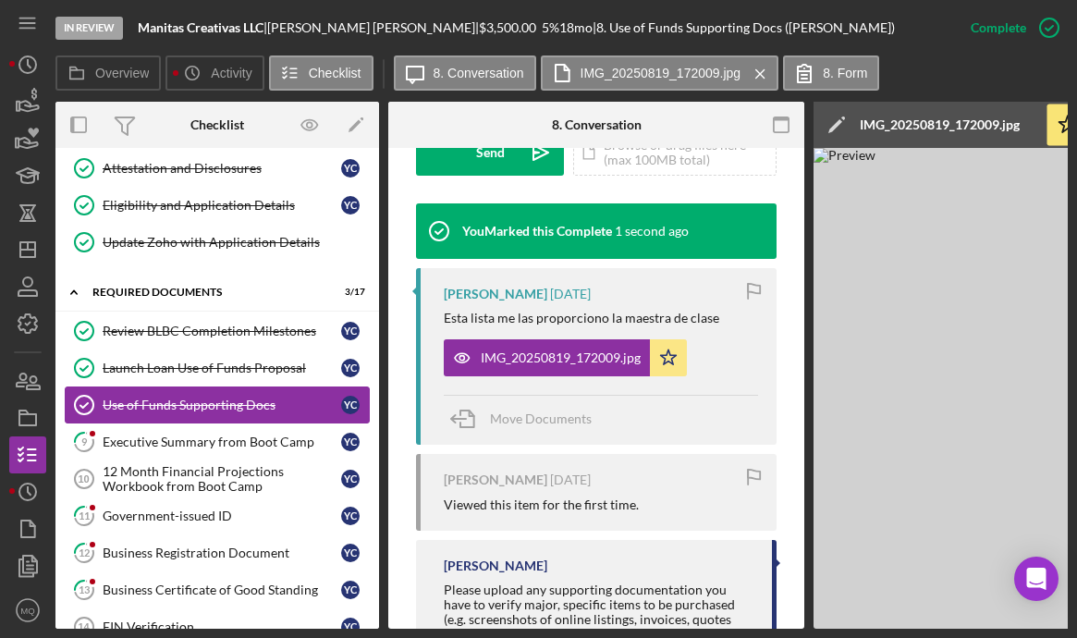
scroll to position [207, 0]
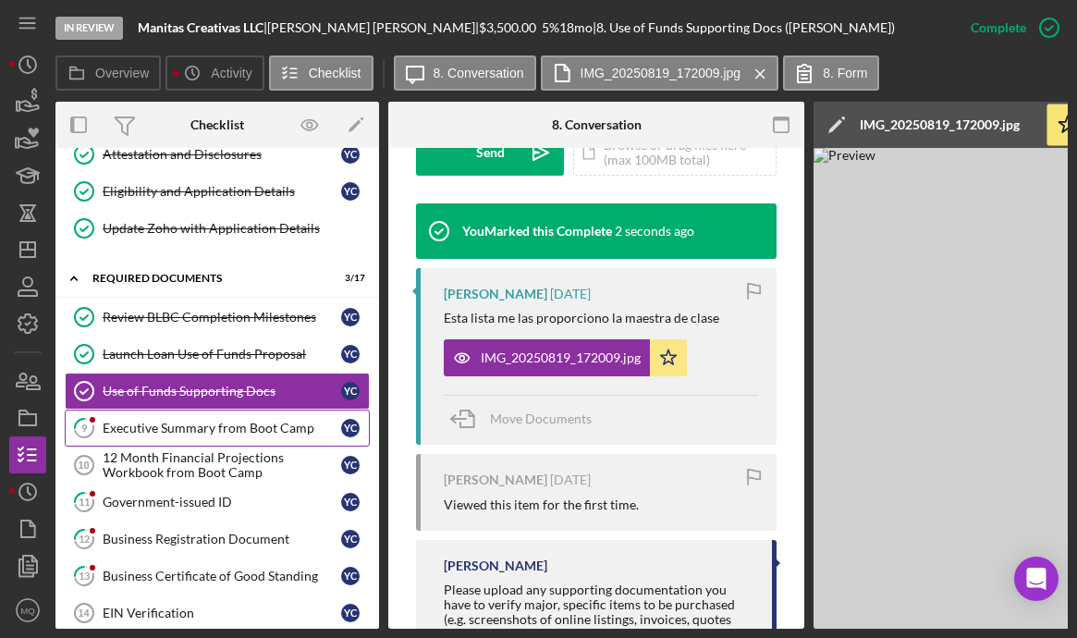
click at [285, 418] on link "9 Executive Summary from Boot Camp Y C" at bounding box center [217, 427] width 305 height 37
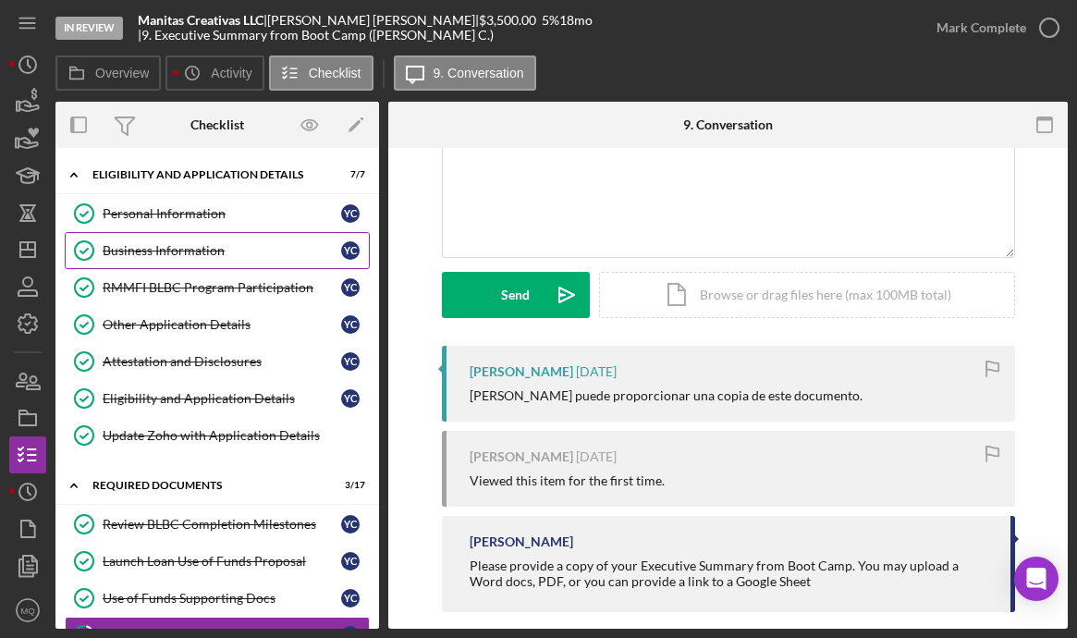
click at [198, 249] on div "Business Information" at bounding box center [222, 250] width 238 height 15
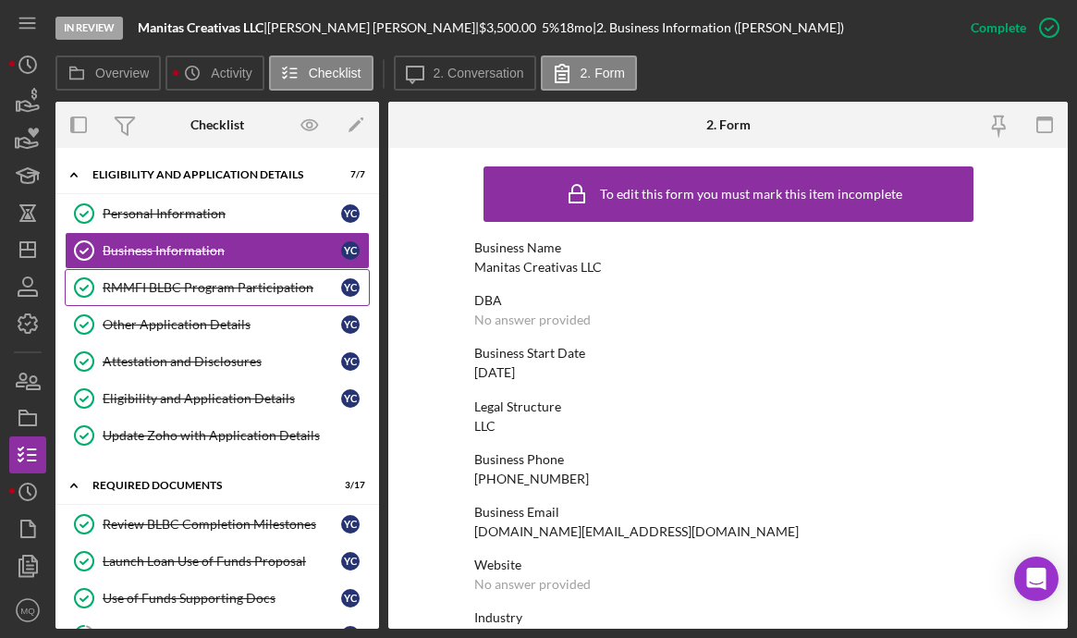
click at [251, 274] on link "RMMFI BLBC Program Participation RMMFI BLBC Program Participation Y C" at bounding box center [217, 287] width 305 height 37
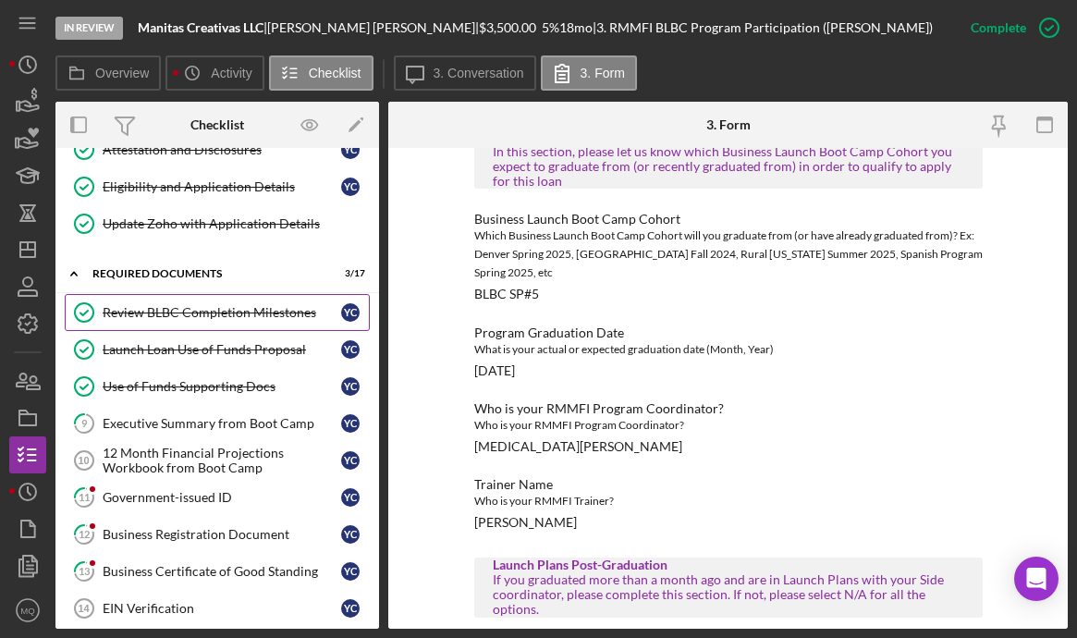
scroll to position [230, 0]
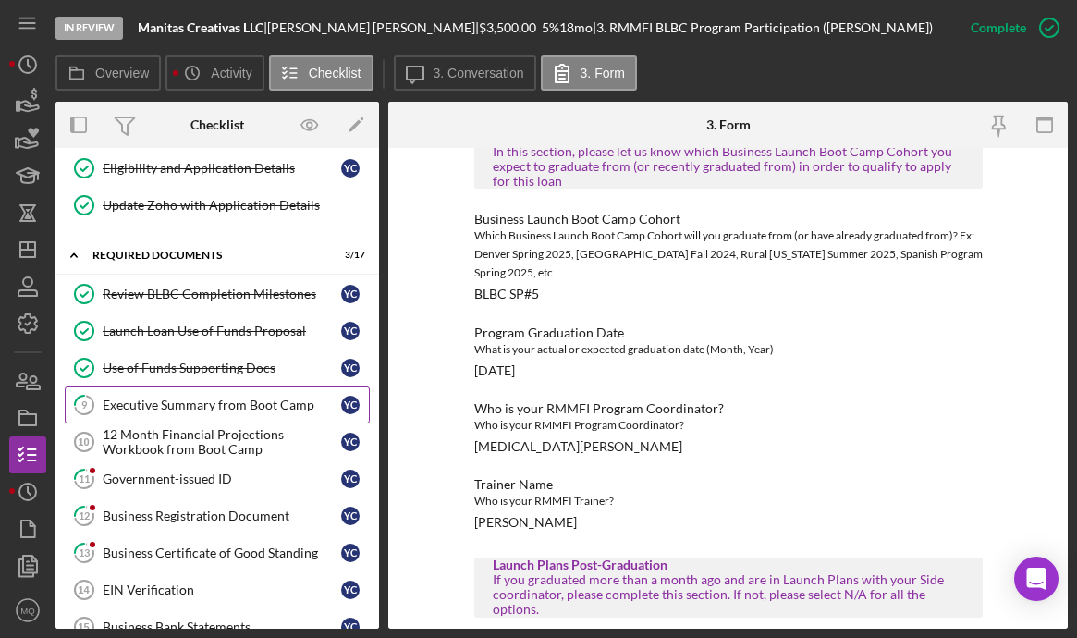
click at [249, 418] on link "9 Executive Summary from Boot Camp Y C" at bounding box center [217, 404] width 305 height 37
